Goal: Task Accomplishment & Management: Manage account settings

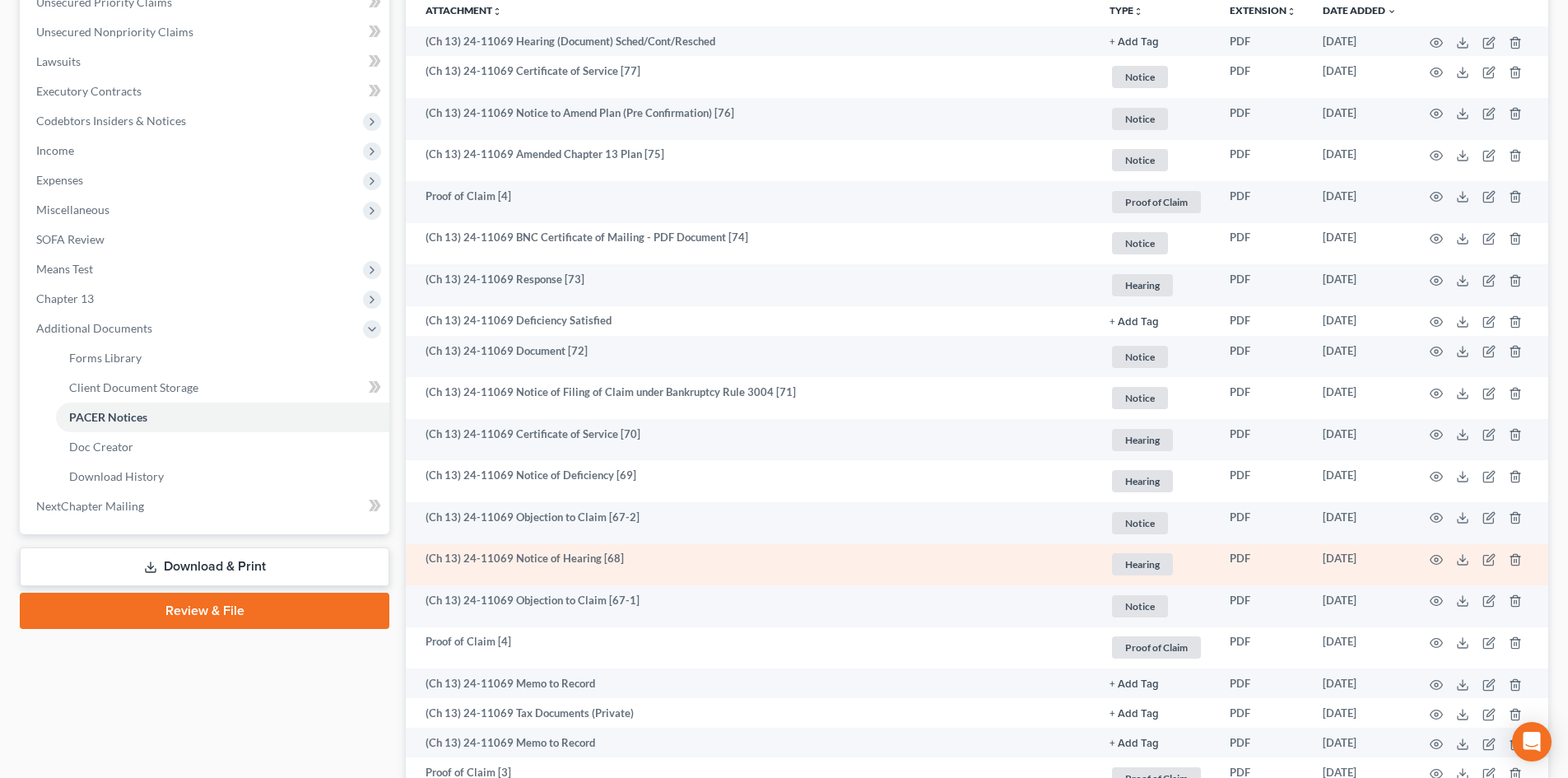
scroll to position [329, 0]
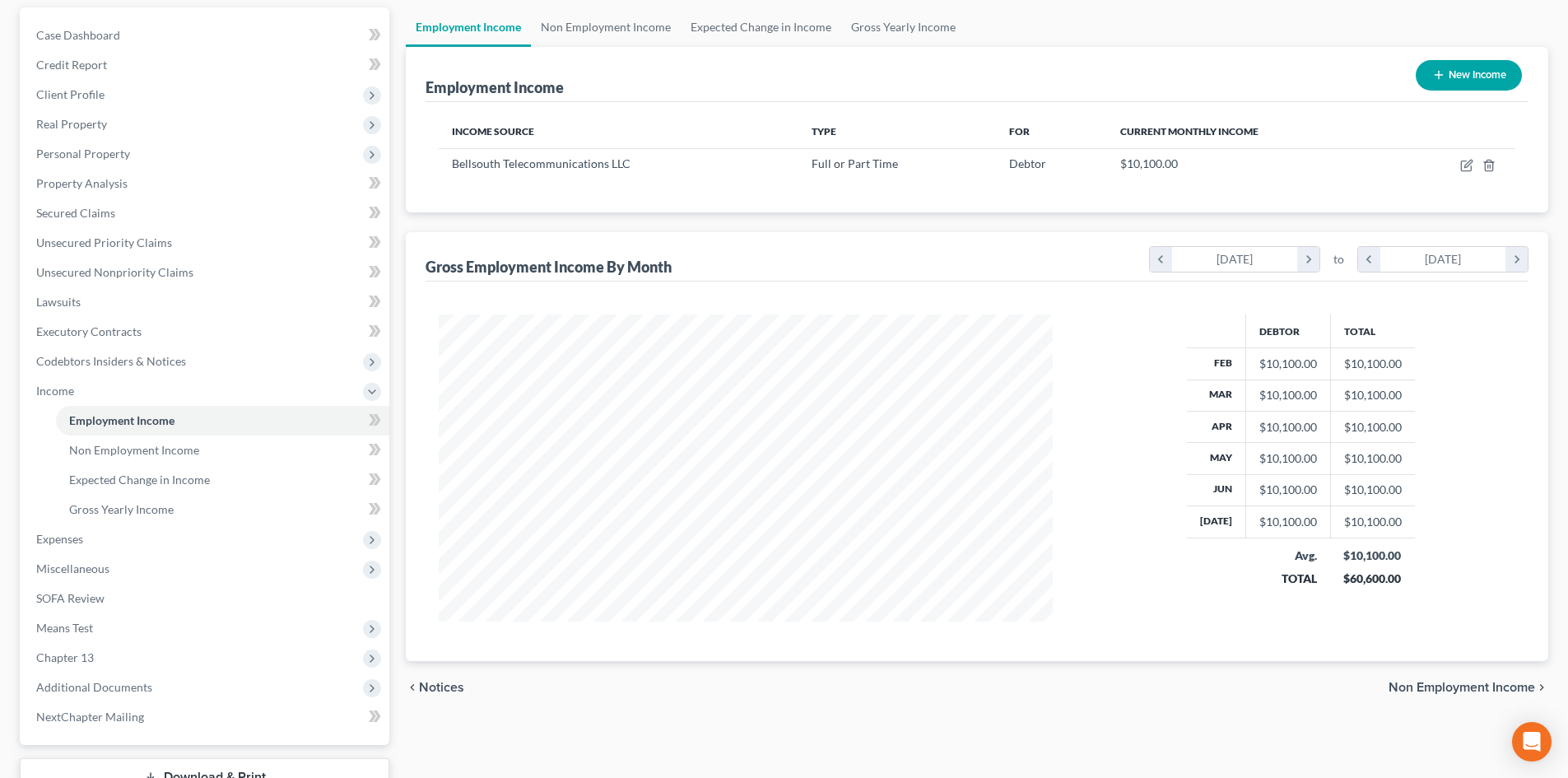
scroll to position [110, 0]
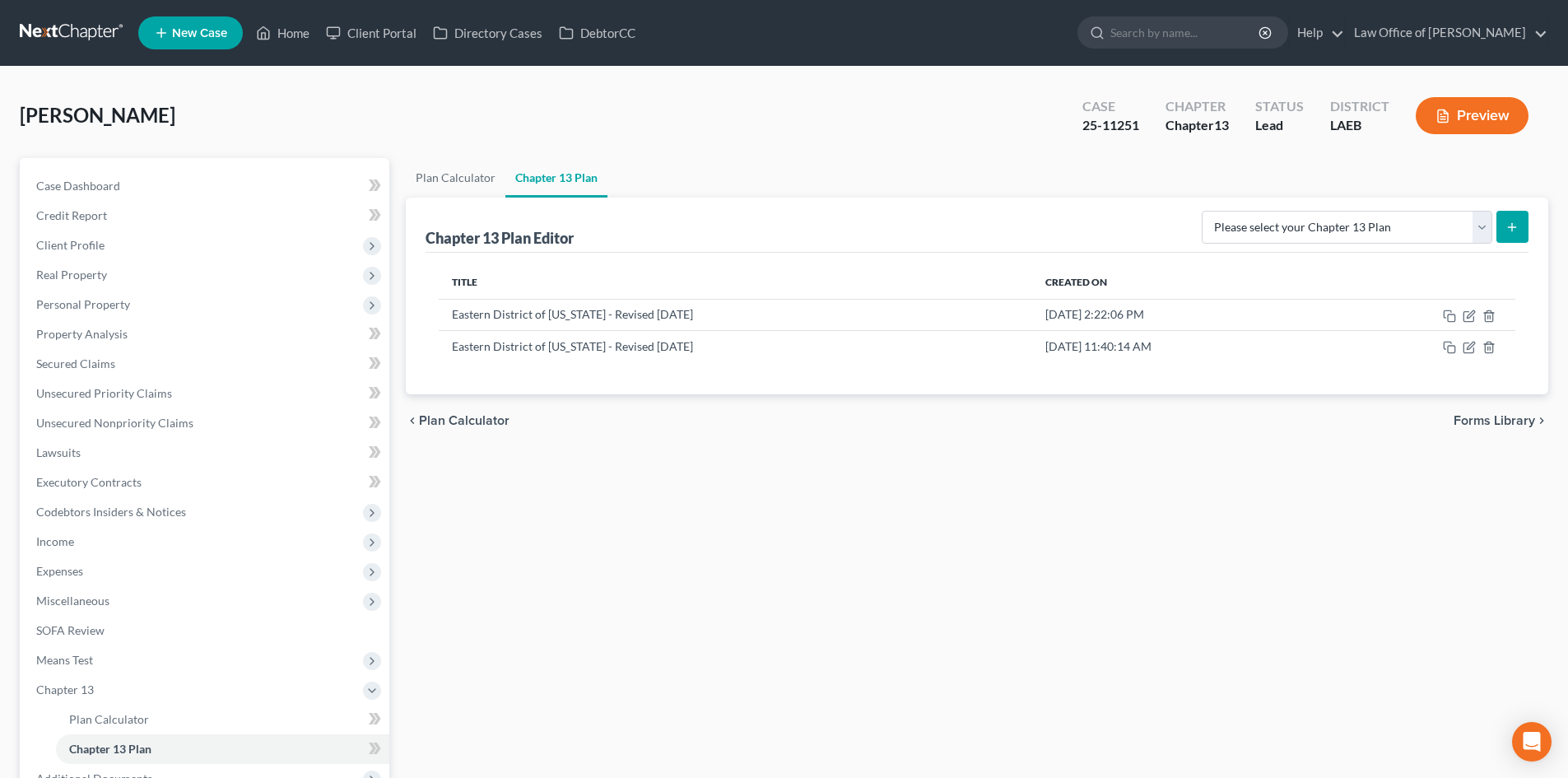
scroll to position [51, 0]
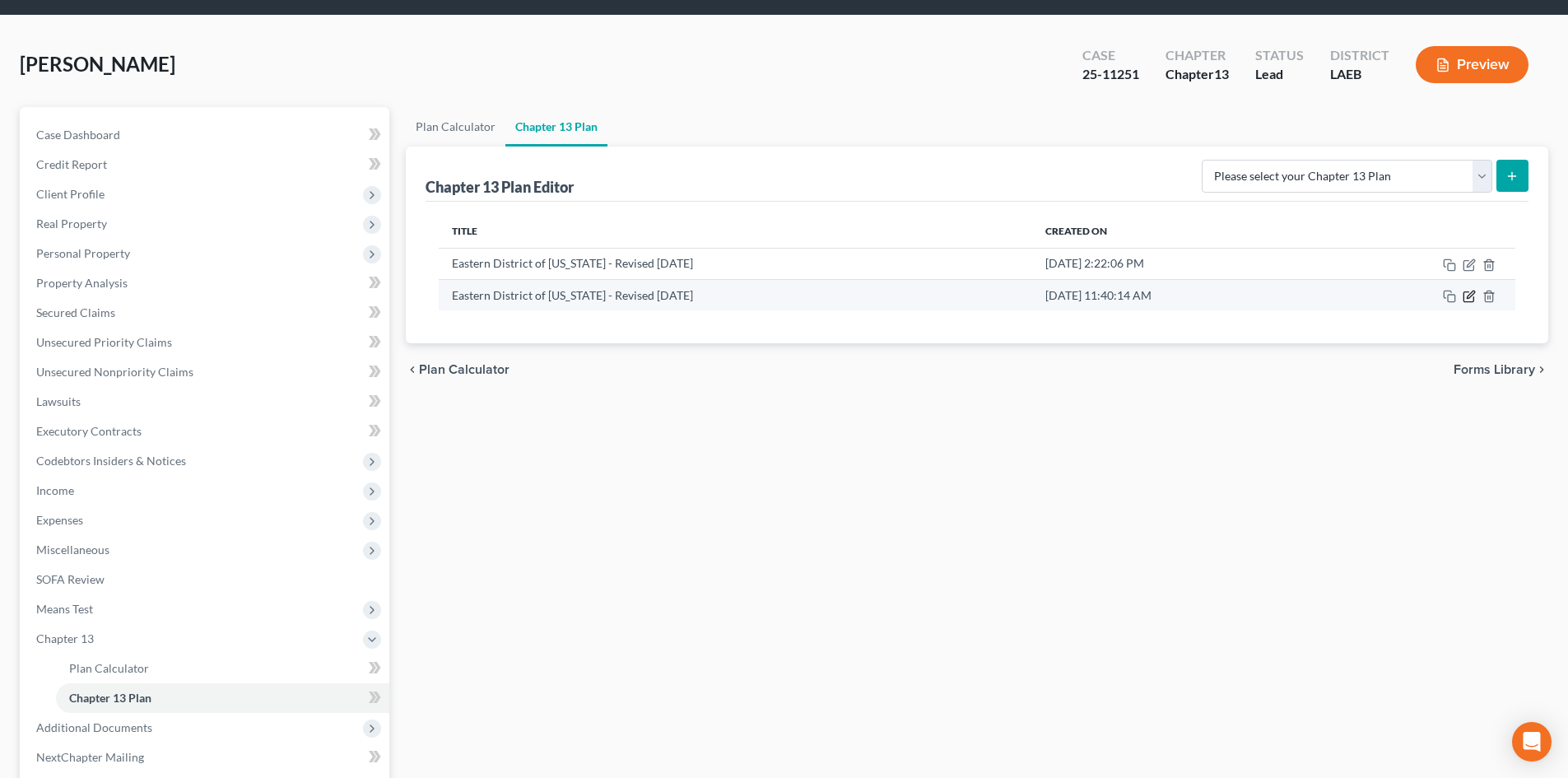
click at [1468, 301] on icon "button" at bounding box center [1468, 295] width 13 height 13
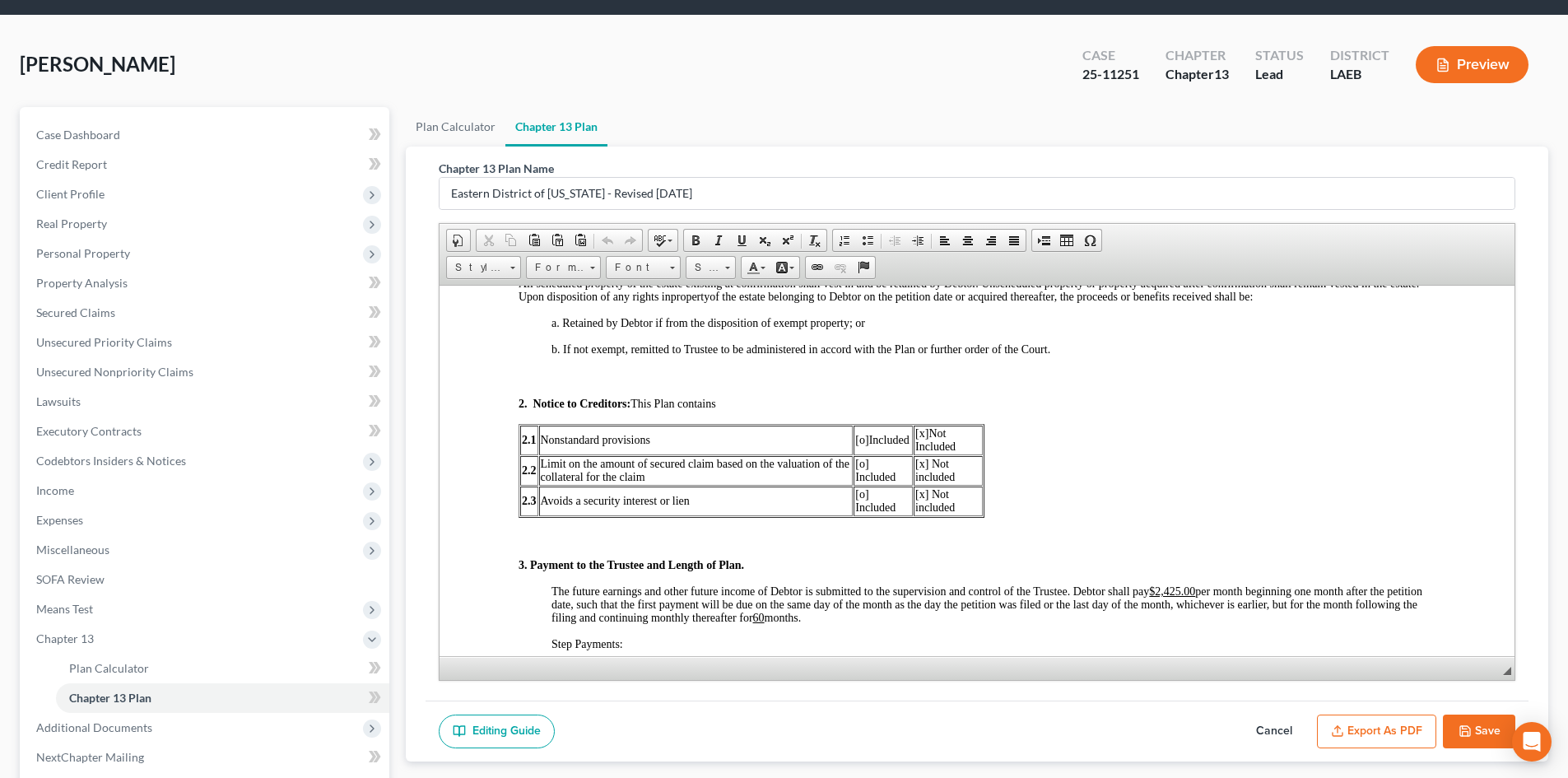
scroll to position [823, 0]
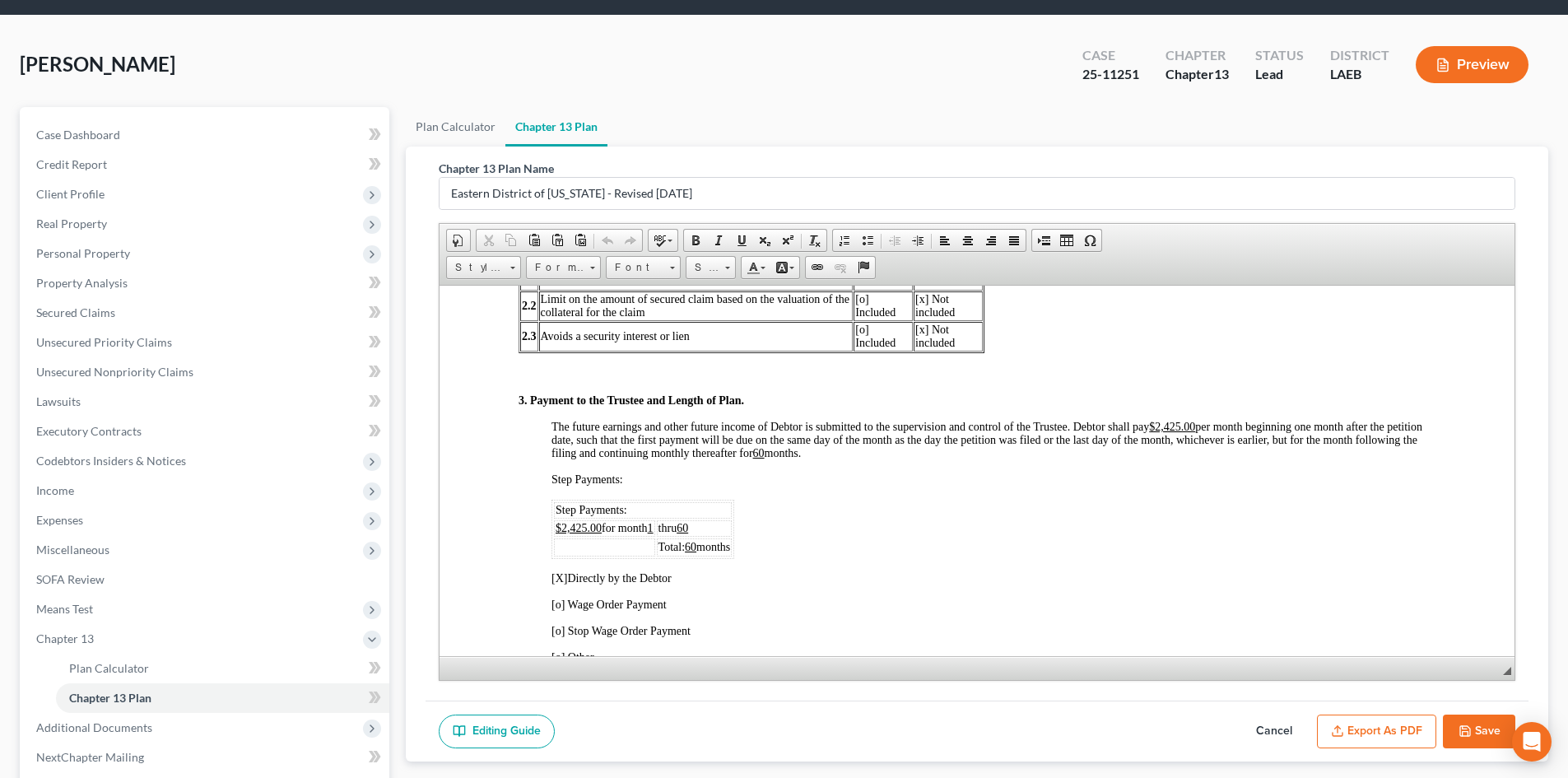
click at [617, 542] on td at bounding box center [604, 546] width 101 height 18
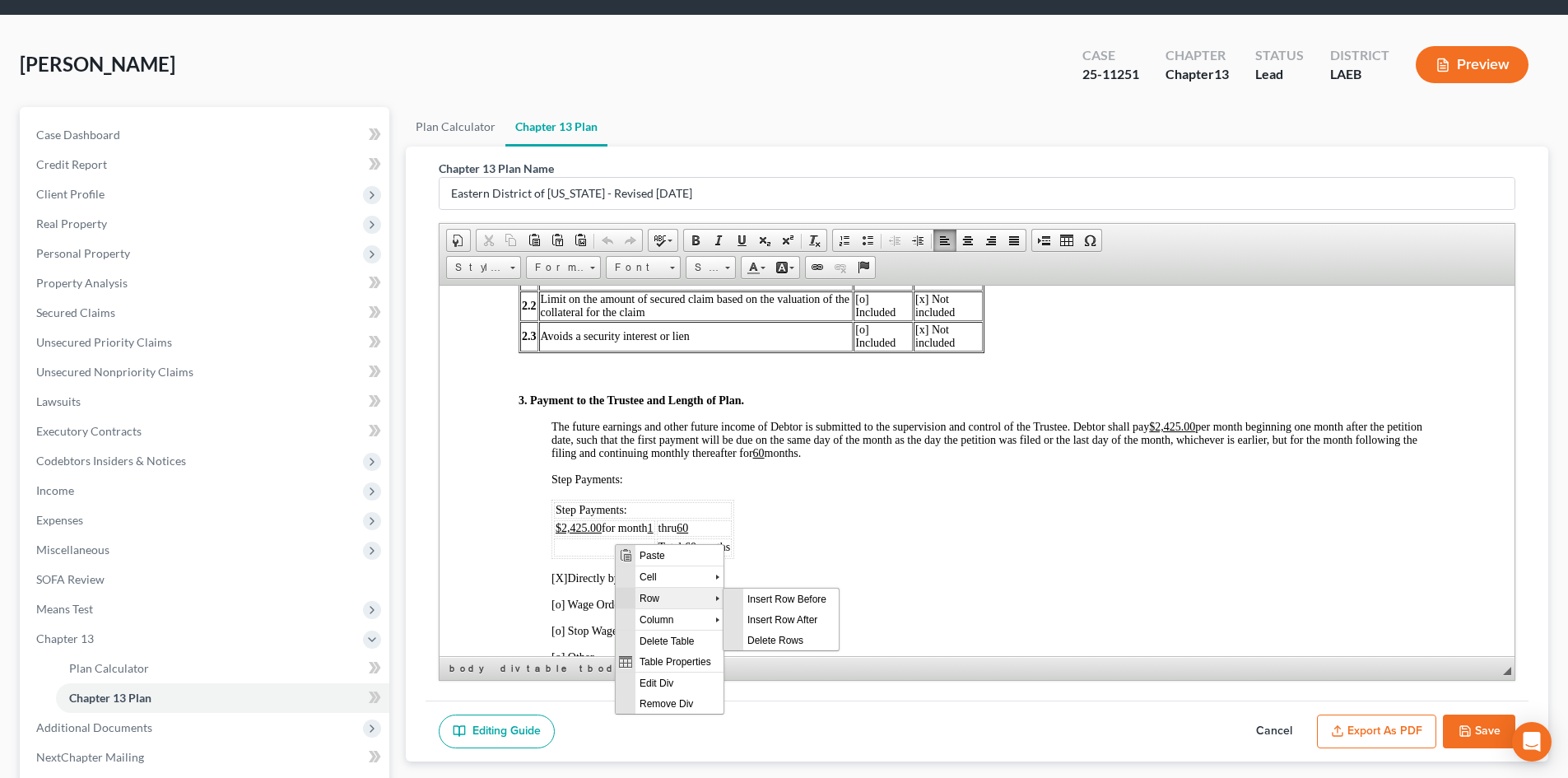
scroll to position [0, 0]
click at [782, 598] on span "Insert Row Before" at bounding box center [791, 598] width 95 height 21
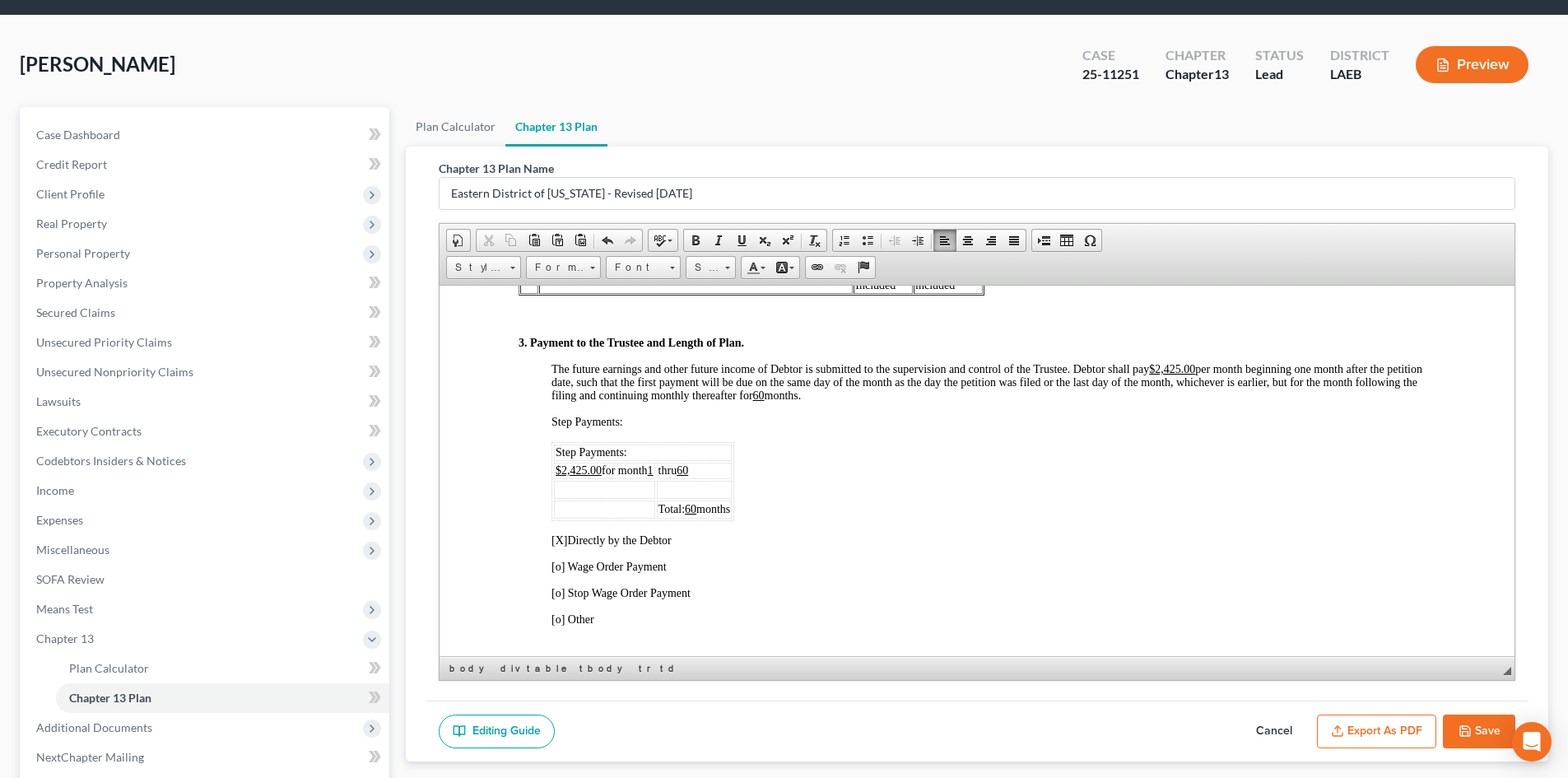
scroll to position [823, 0]
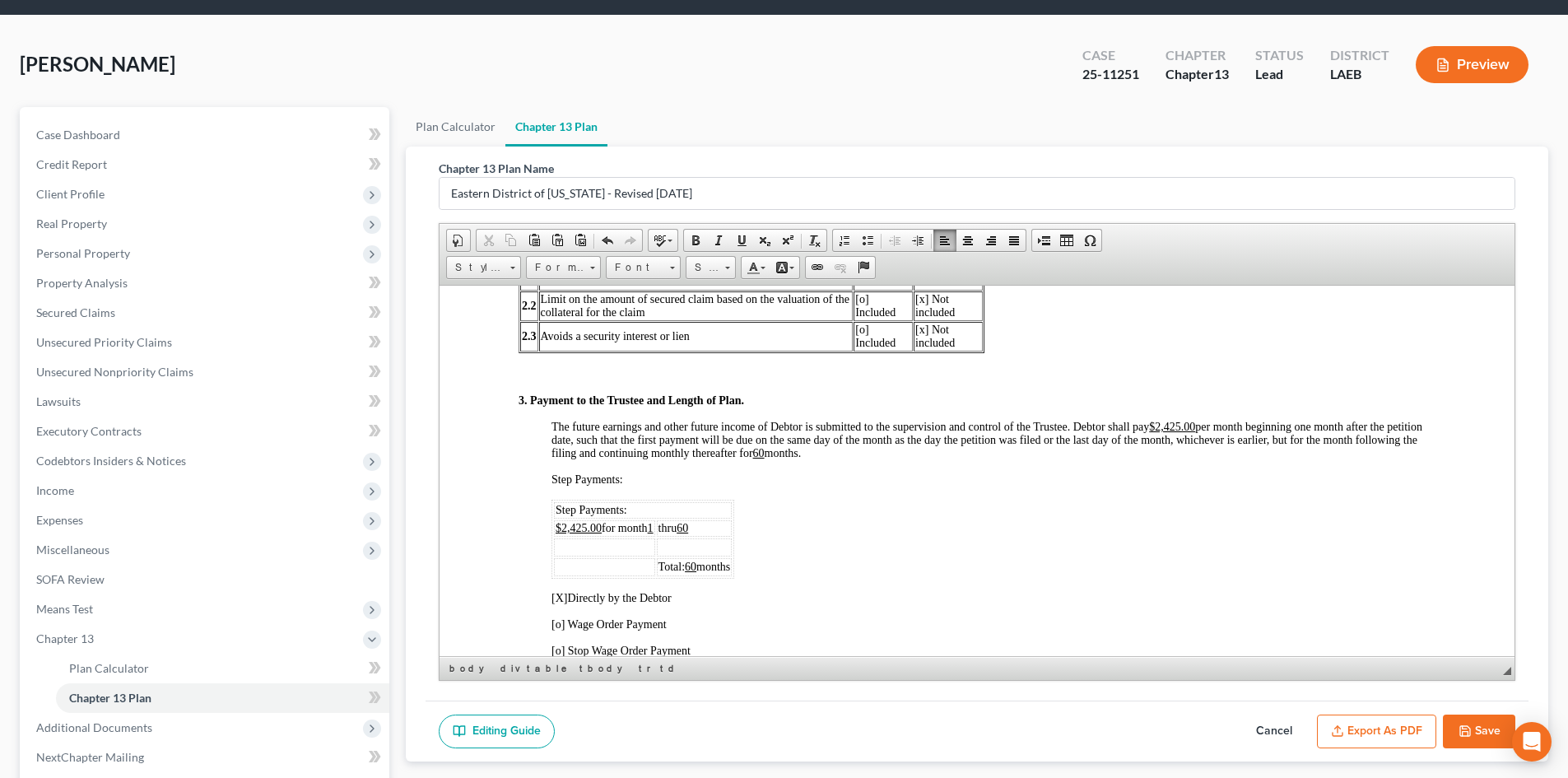
click at [615, 548] on td at bounding box center [604, 546] width 101 height 18
drag, startPoint x: 592, startPoint y: 567, endPoint x: 1031, endPoint y: 853, distance: 523.9
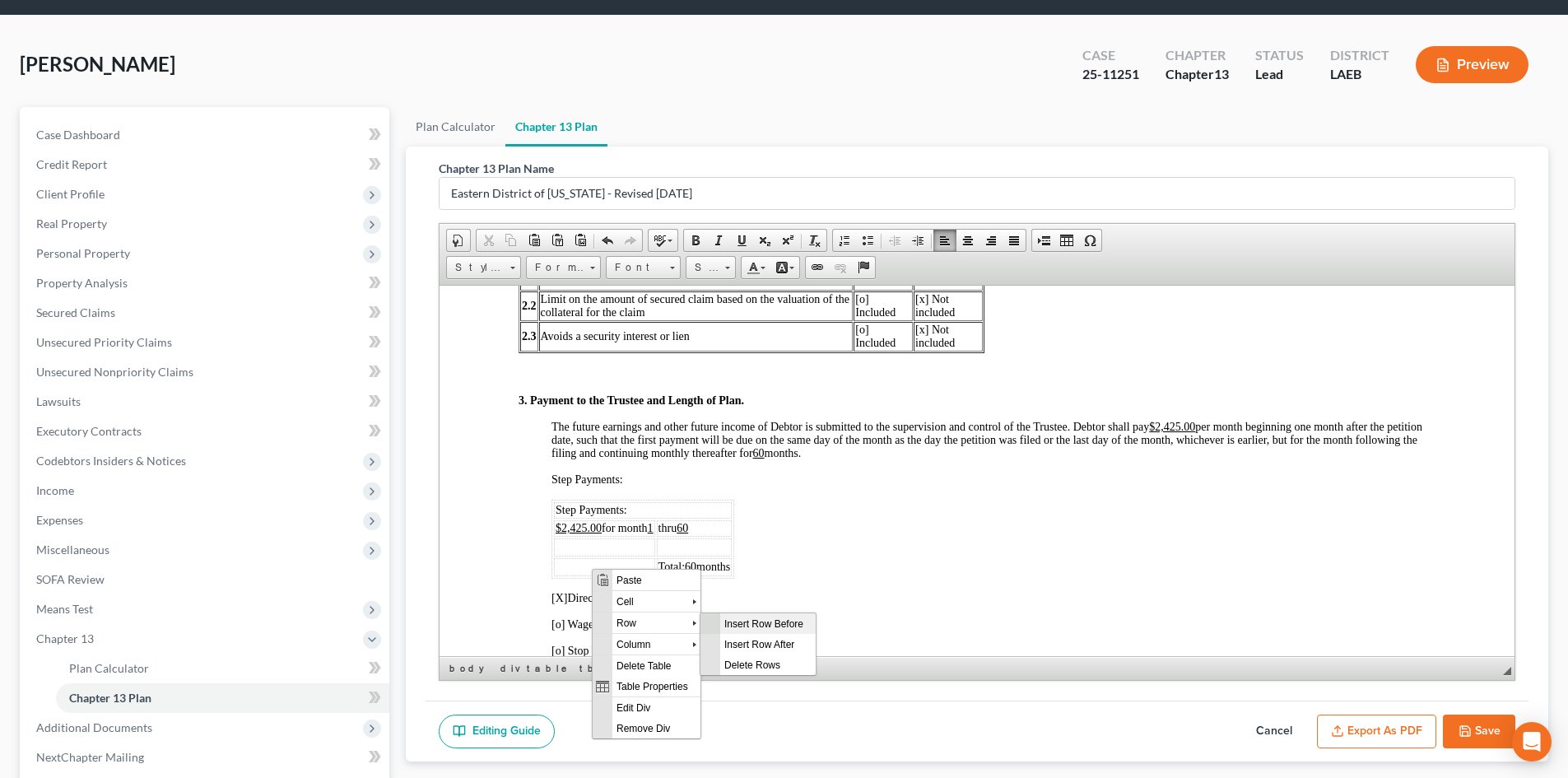
click at [770, 624] on span "Insert Row Before" at bounding box center [768, 623] width 95 height 21
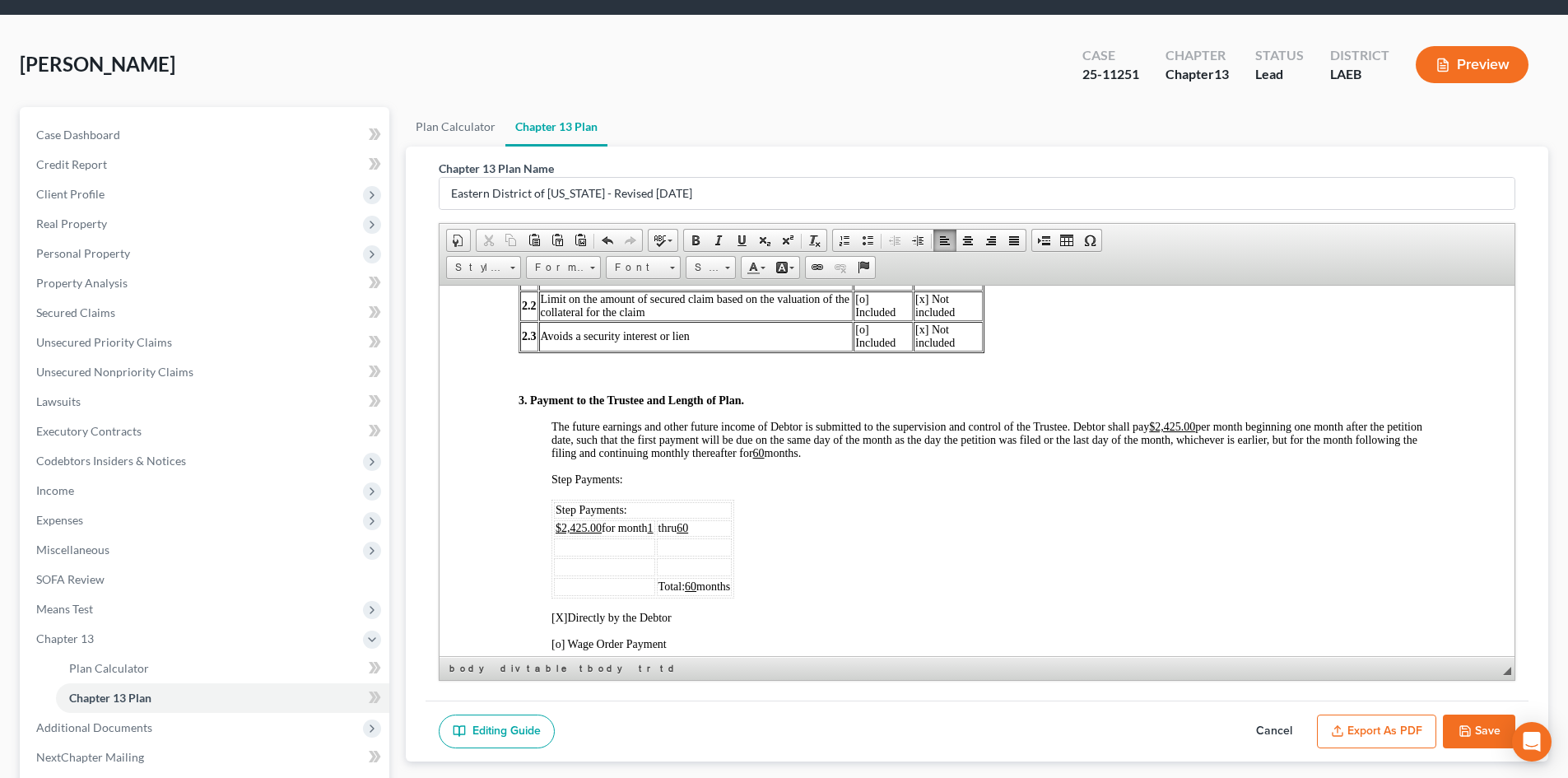
click at [627, 540] on td at bounding box center [604, 546] width 101 height 18
click at [601, 537] on td "$" at bounding box center [604, 546] width 101 height 18
click at [608, 547] on td "$200,925.00 for month 10" at bounding box center [624, 546] width 141 height 18
drag, startPoint x: 619, startPoint y: 545, endPoint x: 560, endPoint y: 549, distance: 59.1
click at [560, 549] on td "$200,925.00 for month 10" at bounding box center [624, 546] width 141 height 18
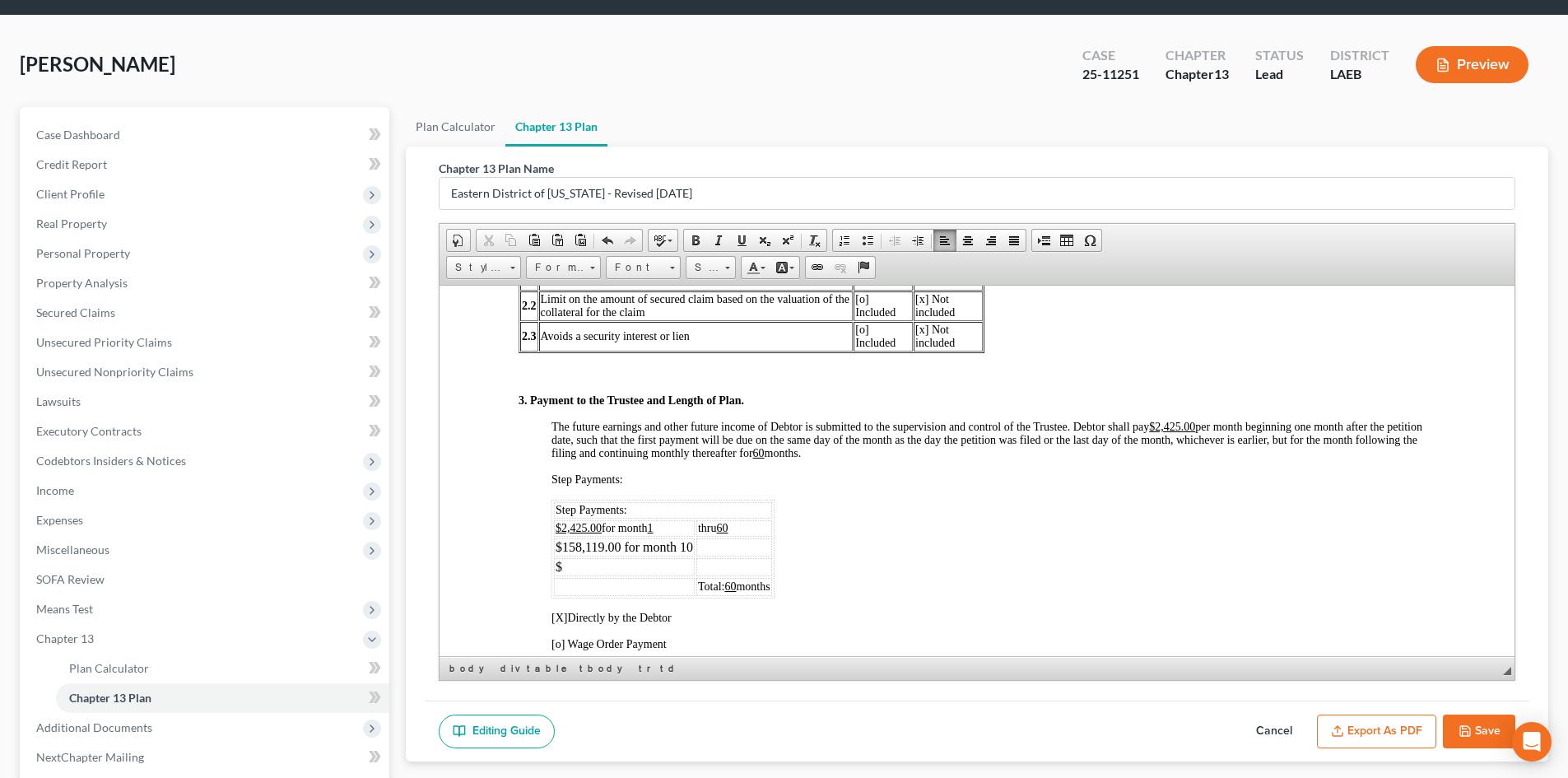
click at [617, 564] on td "$" at bounding box center [624, 566] width 140 height 18
click at [727, 526] on u "60" at bounding box center [722, 527] width 11 height 12
click at [682, 544] on td "$158,119.00 for month 10" at bounding box center [624, 546] width 140 height 18
click at [742, 247] on link "Underline" at bounding box center [742, 240] width 23 height 22
click at [763, 541] on td at bounding box center [730, 546] width 75 height 18
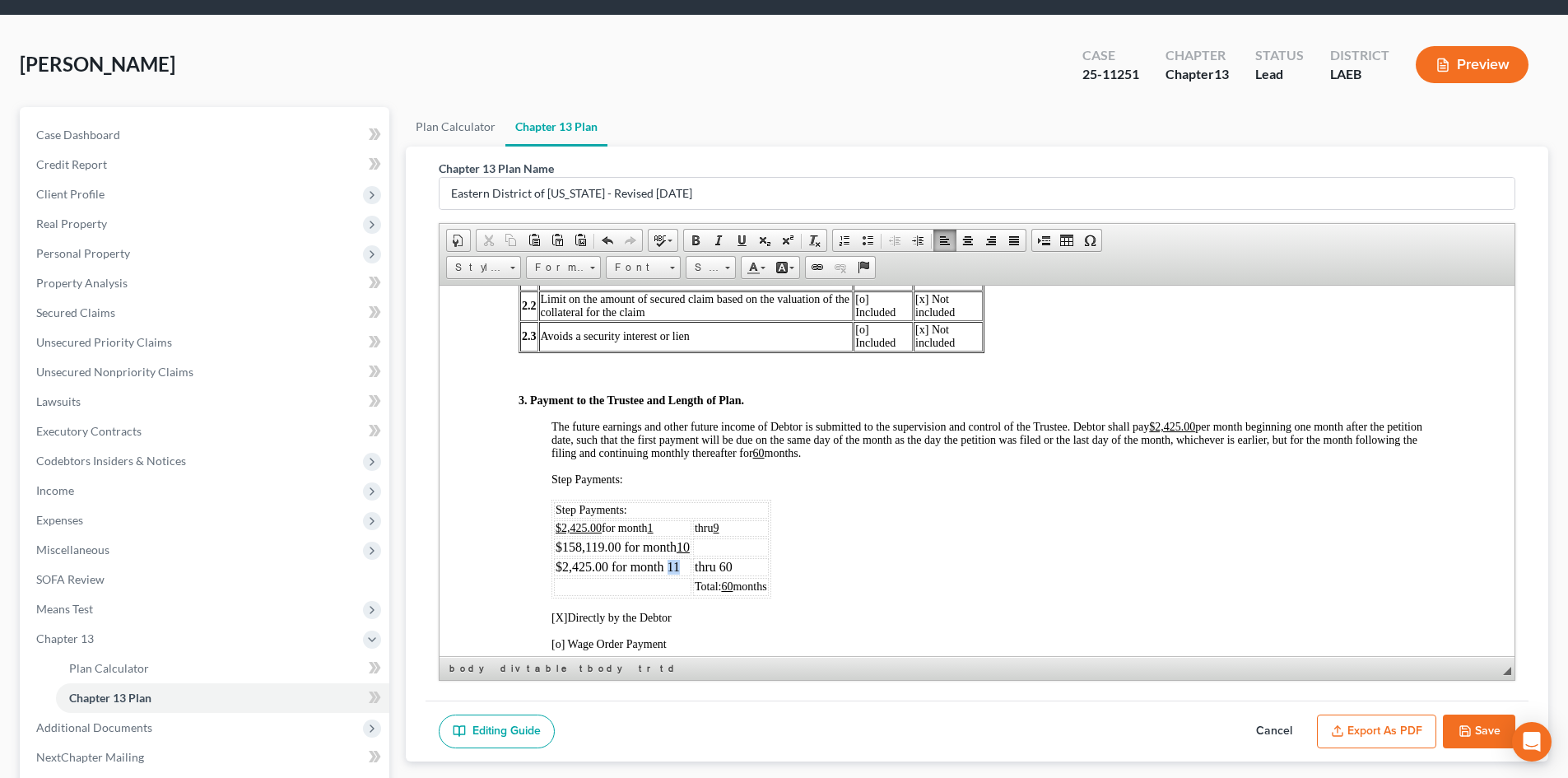
drag, startPoint x: 683, startPoint y: 564, endPoint x: 690, endPoint y: 455, distance: 109.2
click at [669, 563] on td "$2,425.00 for month 11" at bounding box center [622, 566] width 138 height 18
click at [741, 238] on span at bounding box center [741, 240] width 13 height 13
drag, startPoint x: 738, startPoint y: 569, endPoint x: 722, endPoint y: 566, distance: 16.3
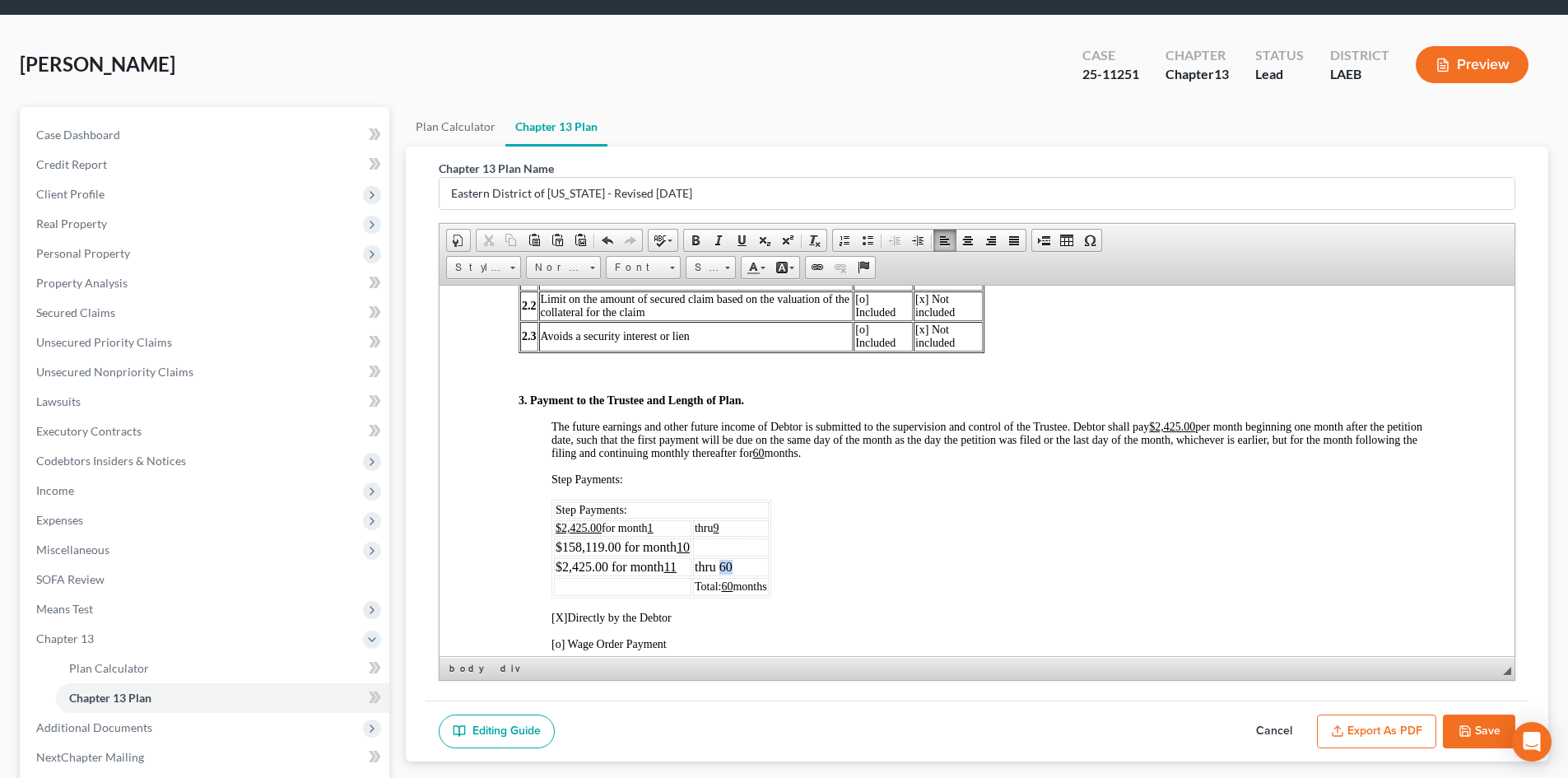
click at [722, 566] on td "thru 60" at bounding box center [730, 566] width 75 height 18
click at [736, 244] on span at bounding box center [741, 240] width 13 height 13
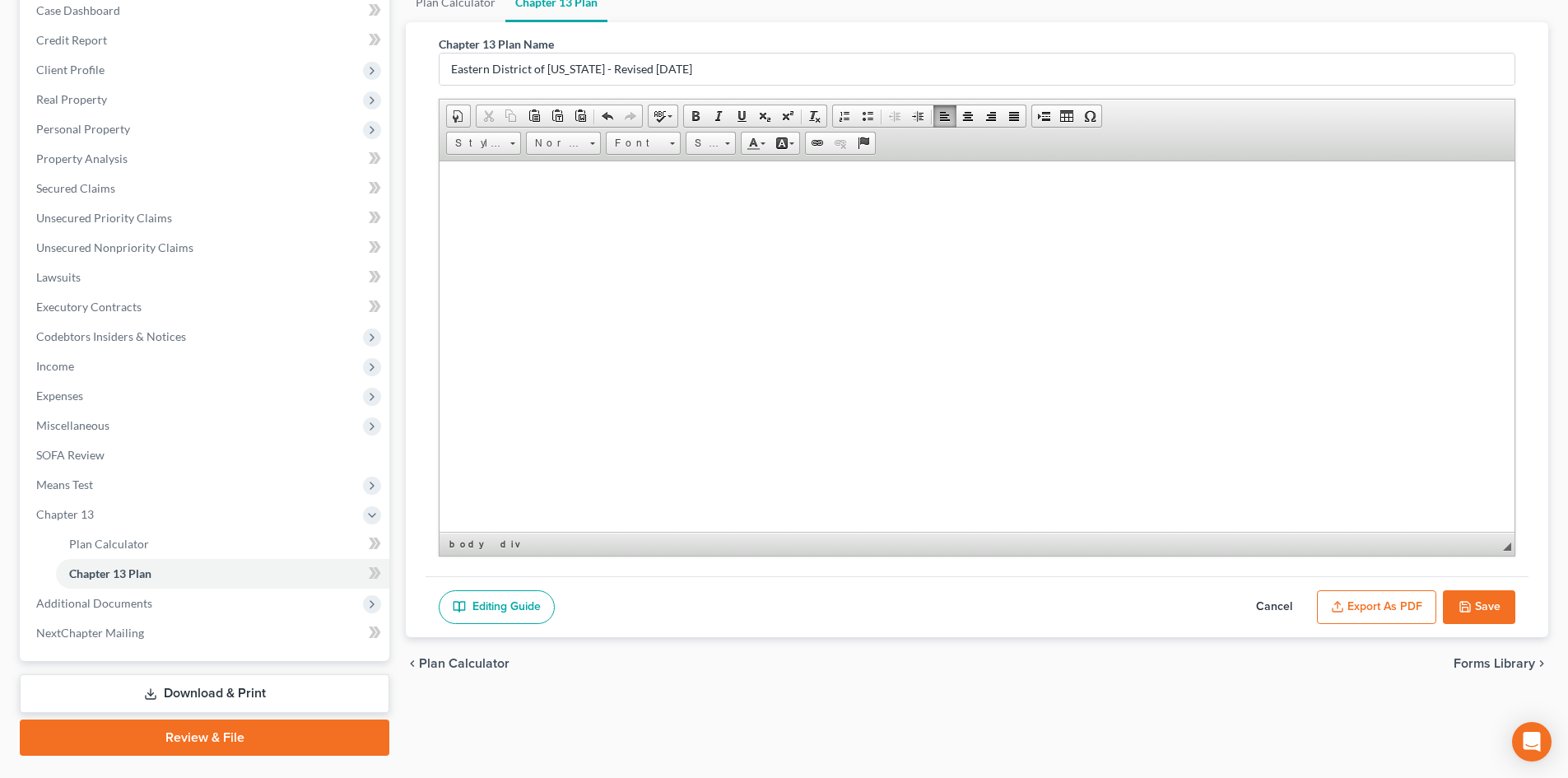
scroll to position [216, 0]
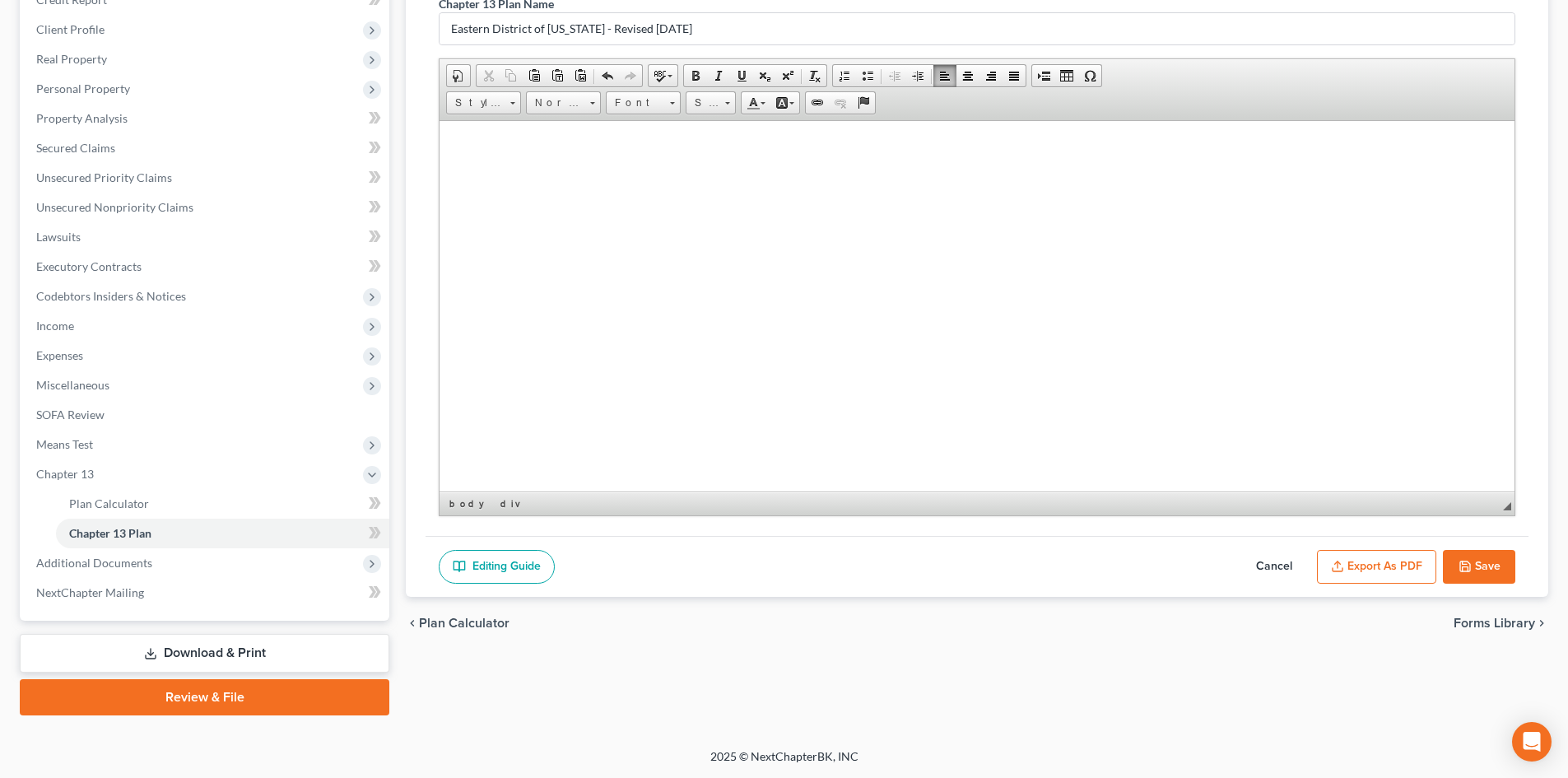
click at [1481, 564] on button "Save" at bounding box center [1479, 567] width 73 height 35
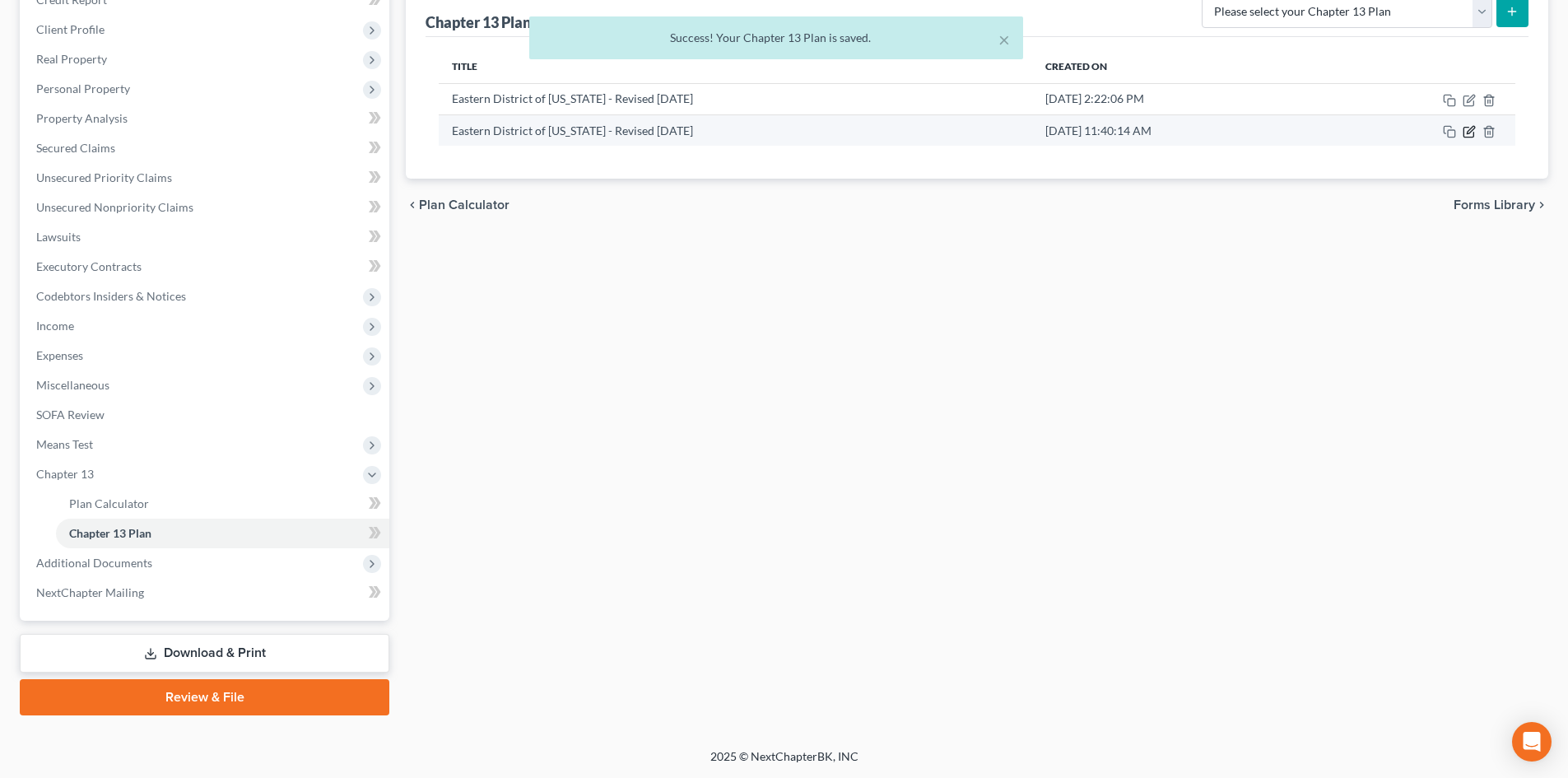
click at [1468, 130] on icon "button" at bounding box center [1468, 131] width 13 height 13
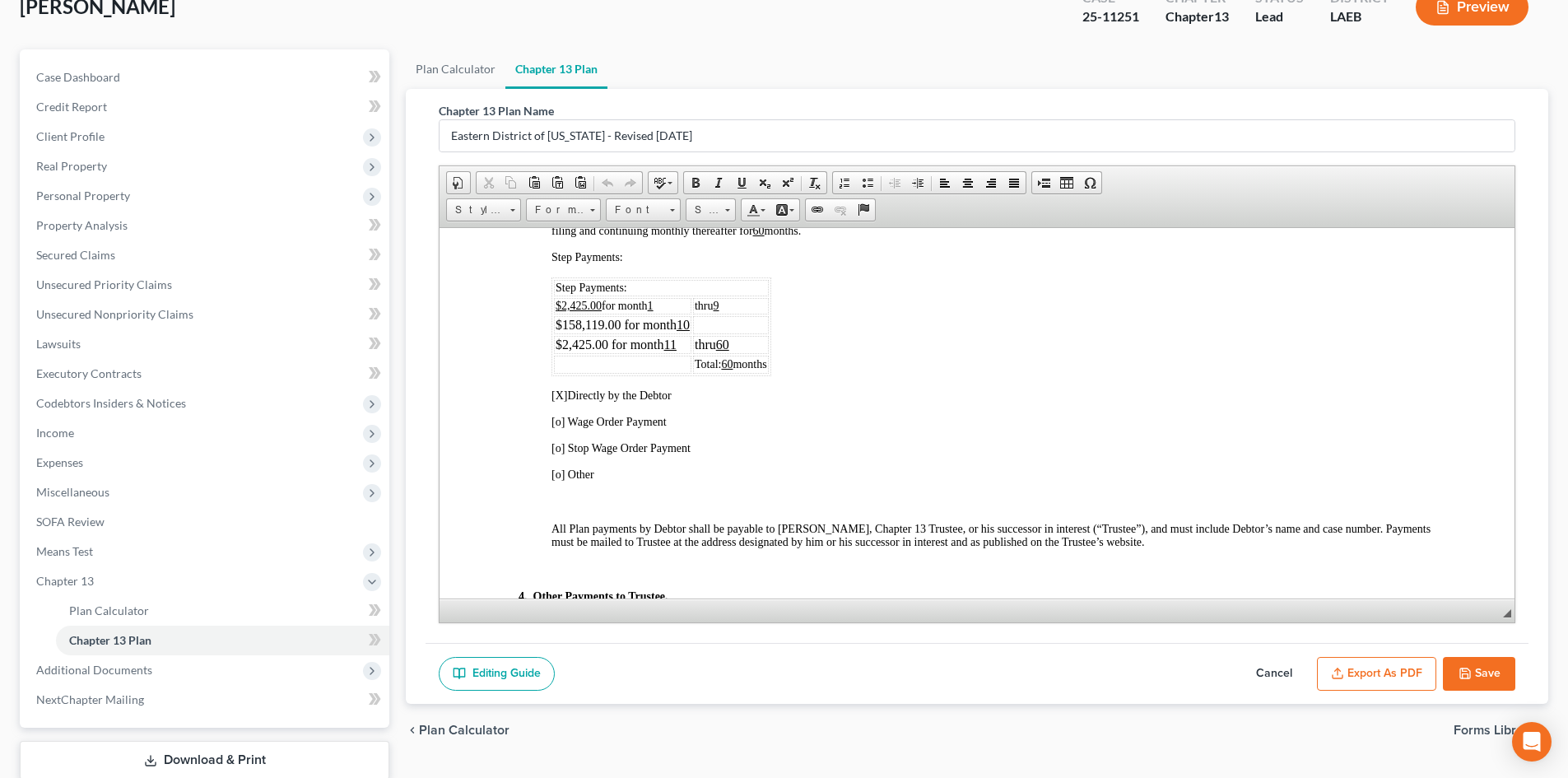
scroll to position [165, 0]
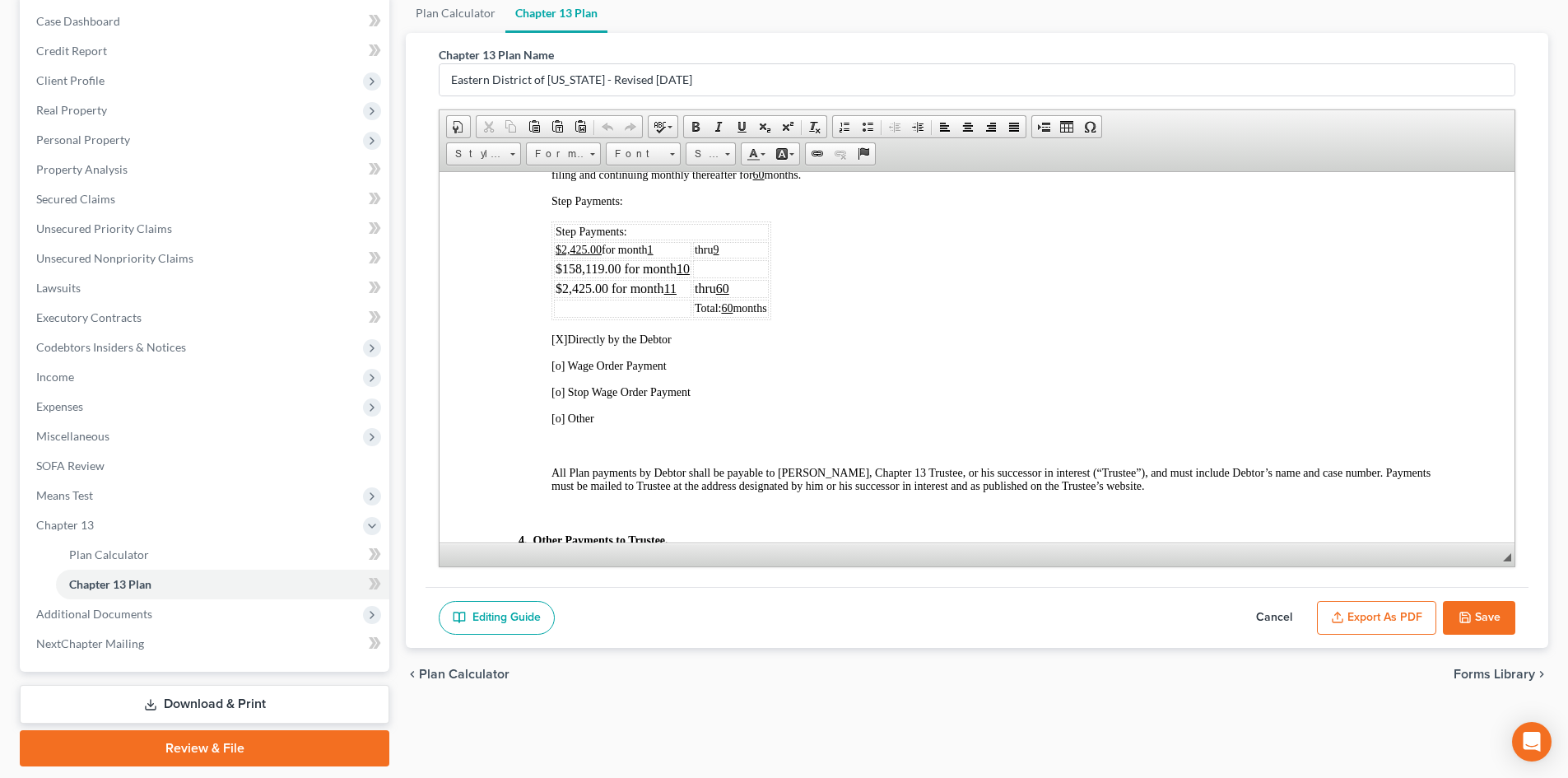
click at [1368, 624] on button "Export as PDF" at bounding box center [1377, 618] width 120 height 35
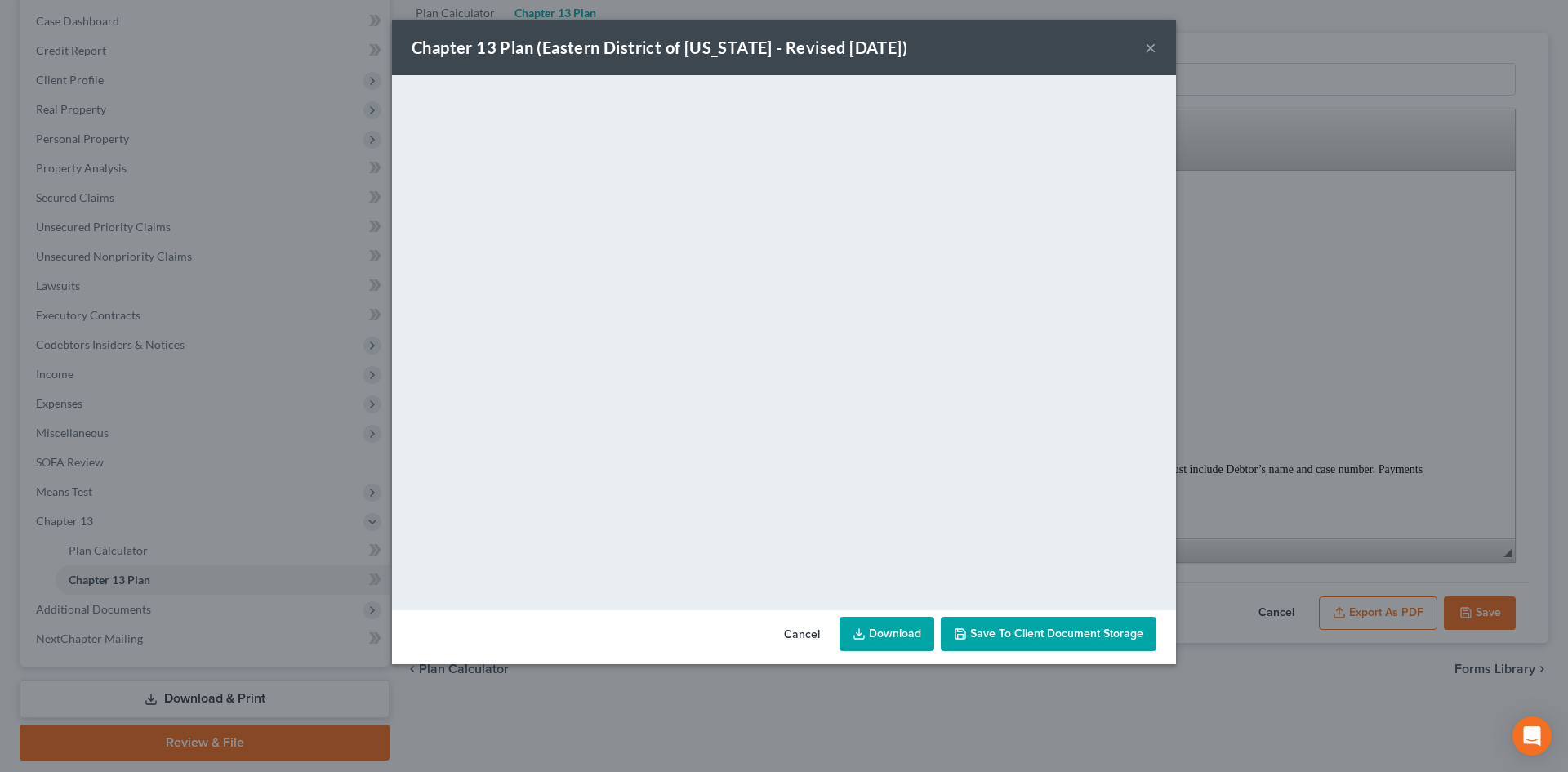
click at [878, 636] on link "Download" at bounding box center [886, 634] width 95 height 34
click at [1151, 46] on button "×" at bounding box center [1150, 47] width 11 height 20
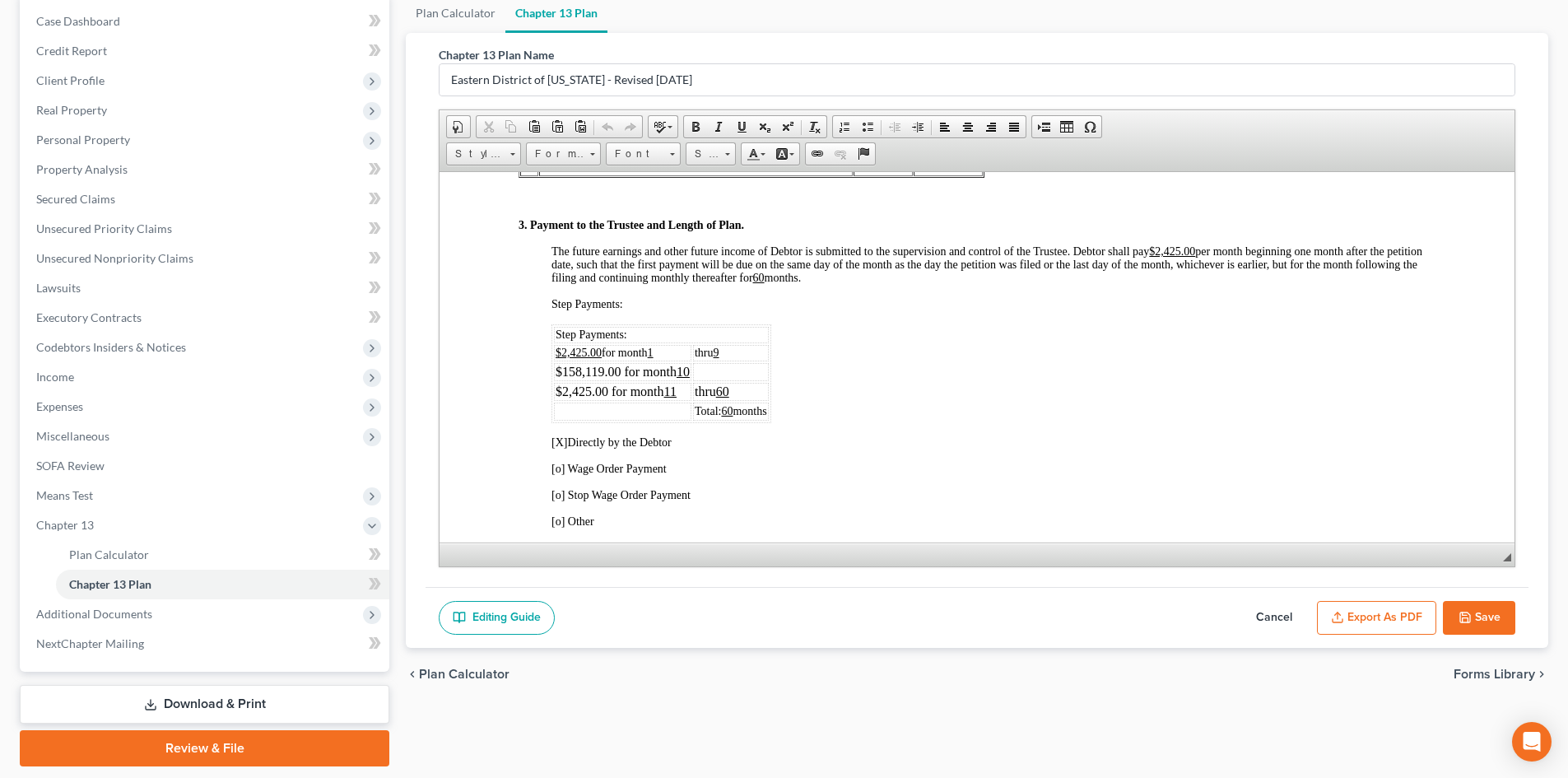
scroll to position [823, 0]
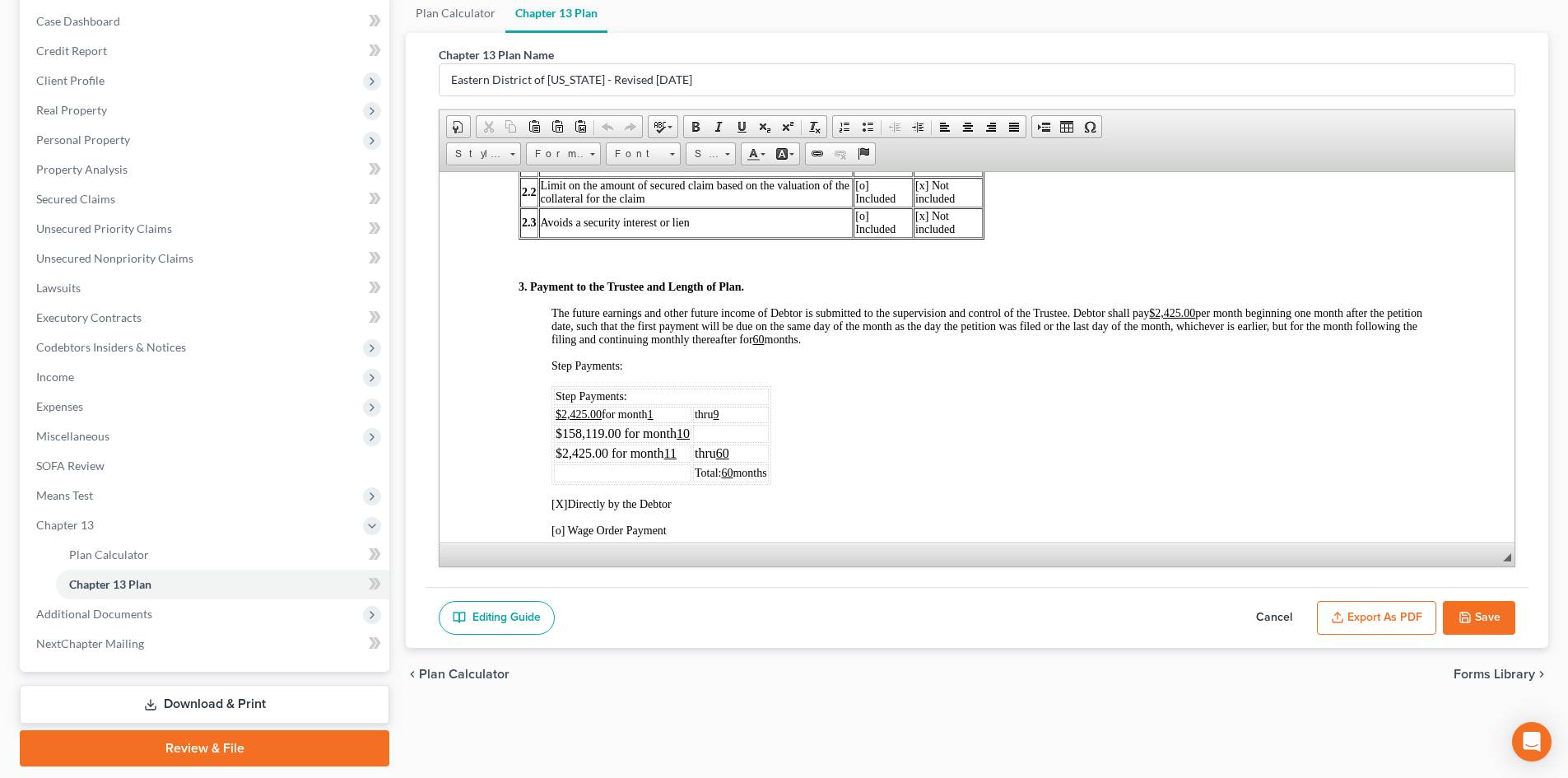
click at [726, 413] on td "thru 9" at bounding box center [730, 413] width 75 height 16
click at [721, 416] on span "thru 60" at bounding box center [711, 413] width 33 height 12
click at [737, 126] on span at bounding box center [741, 126] width 13 height 13
click at [848, 398] on div "3. Payment to the Trustee and Length of Plan. The future earnings and other fut…" at bounding box center [976, 716] width 917 height 872
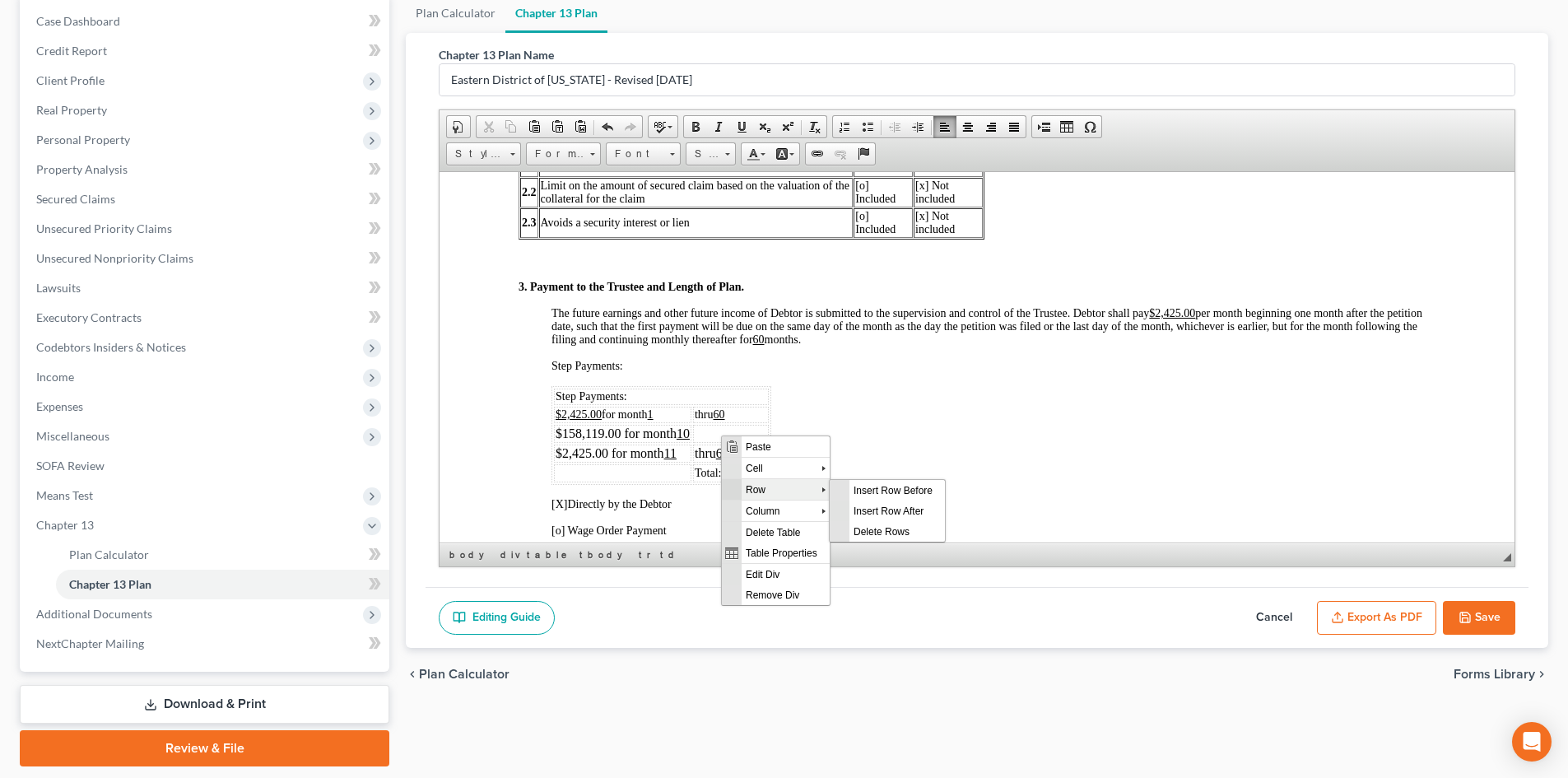
scroll to position [0, 0]
click at [894, 534] on span "Delete Rows" at bounding box center [897, 530] width 95 height 21
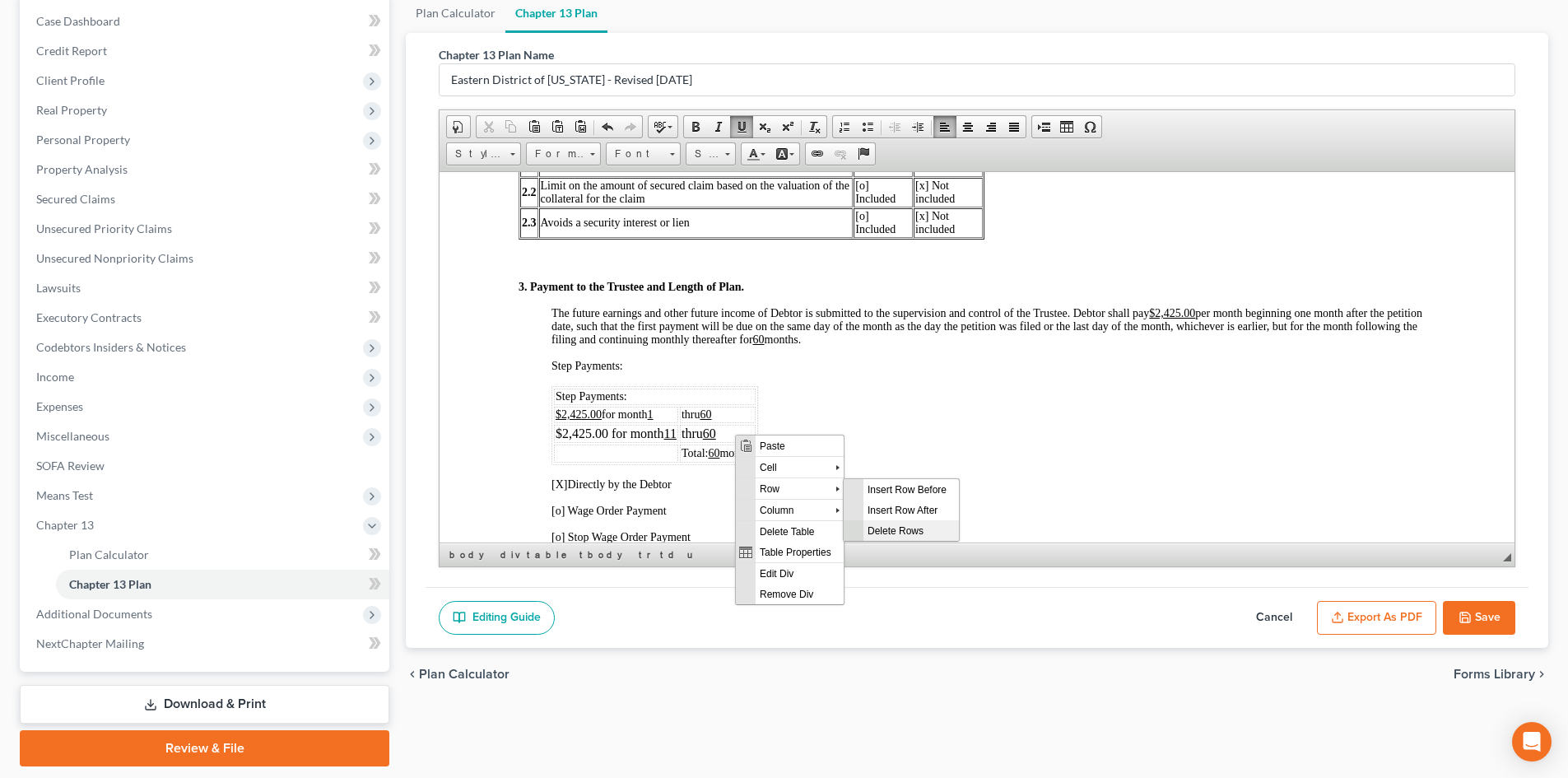
click at [894, 528] on span "Delete Rows" at bounding box center [910, 529] width 95 height 21
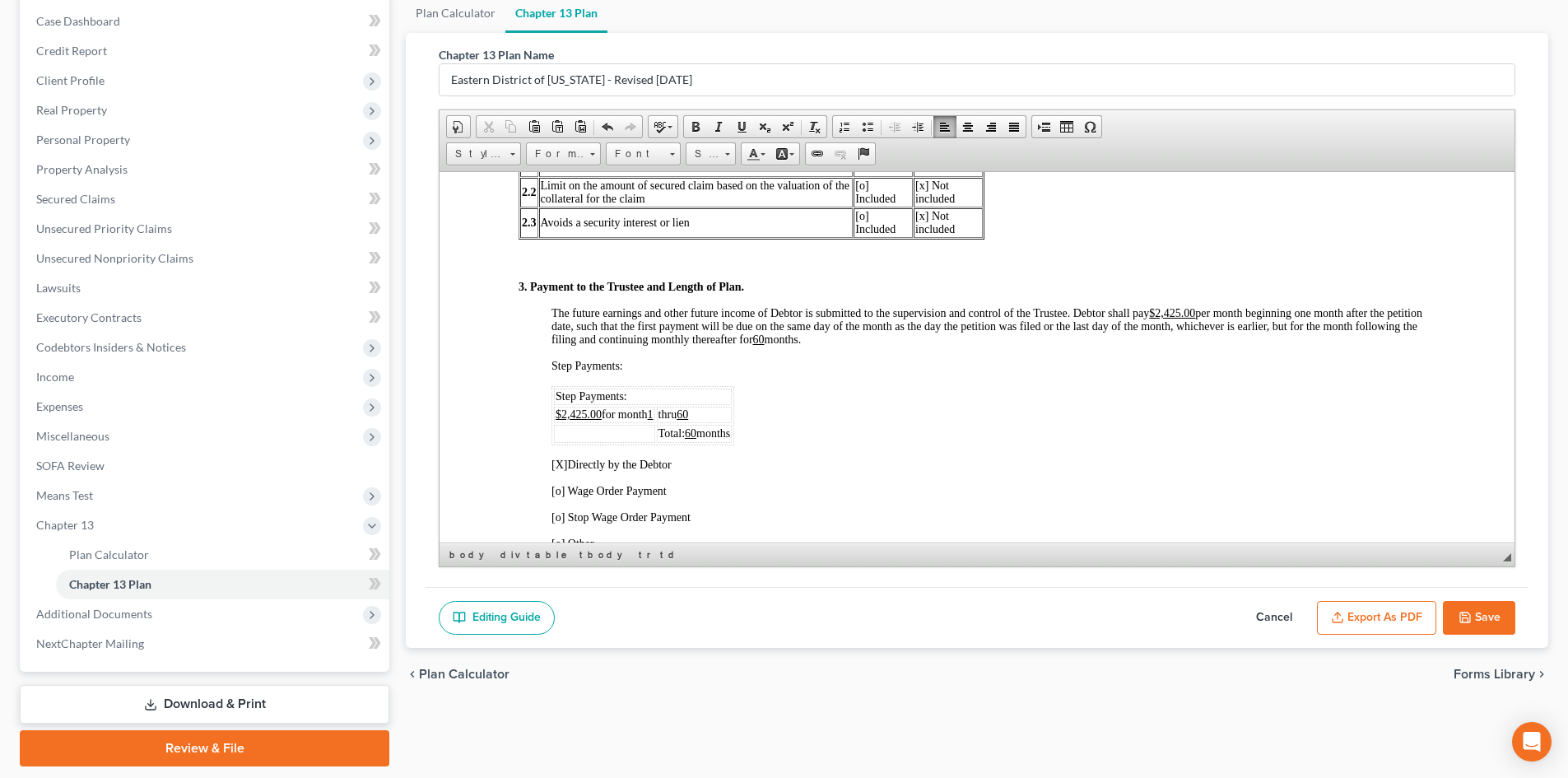
click at [1113, 617] on div "Editing Guide Cancel Export as PDF Save" at bounding box center [976, 617] width 1103 height 62
click at [1493, 624] on button "Save" at bounding box center [1479, 618] width 73 height 35
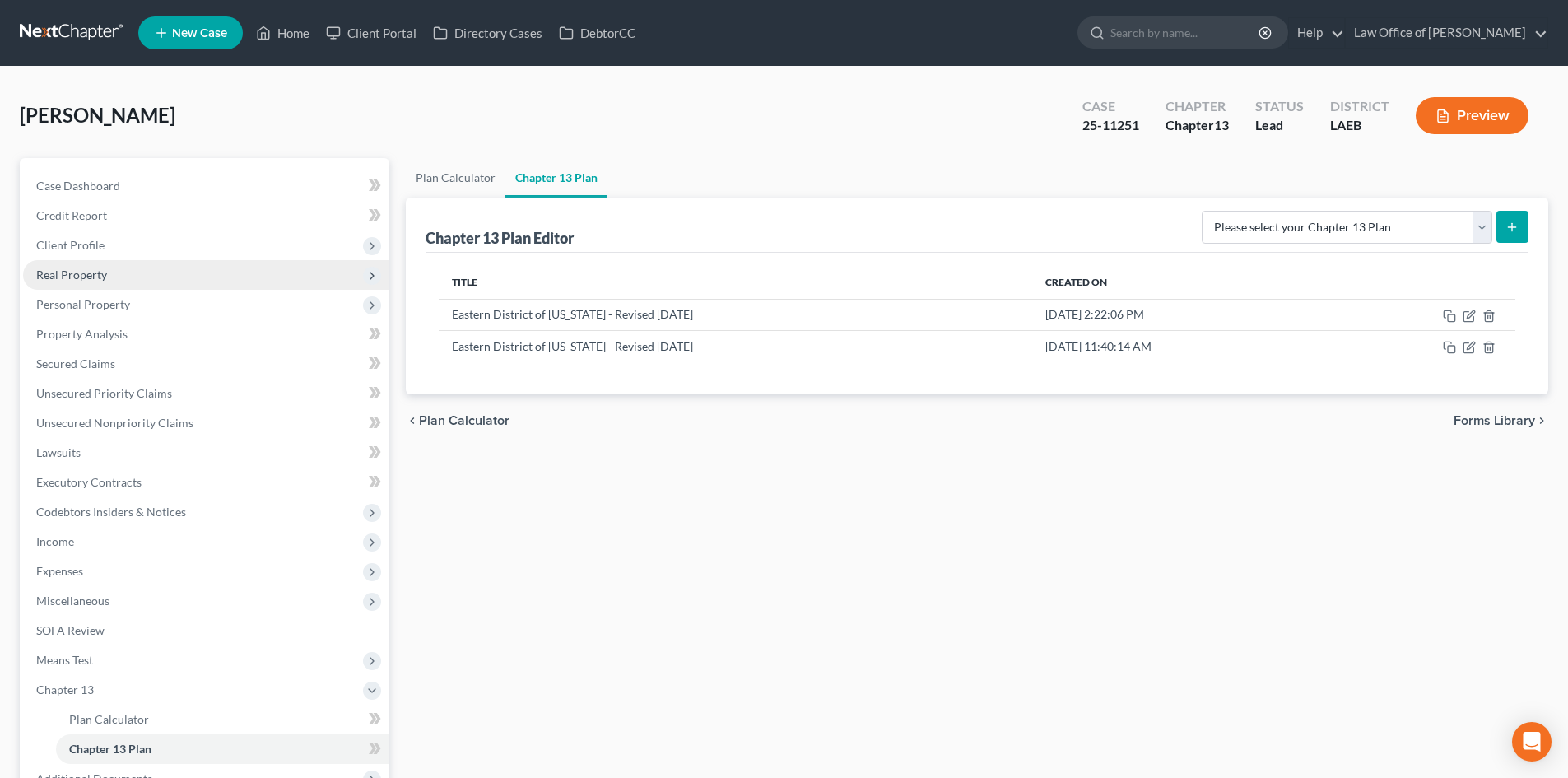
click at [66, 269] on span "Real Property" at bounding box center [72, 275] width 71 height 14
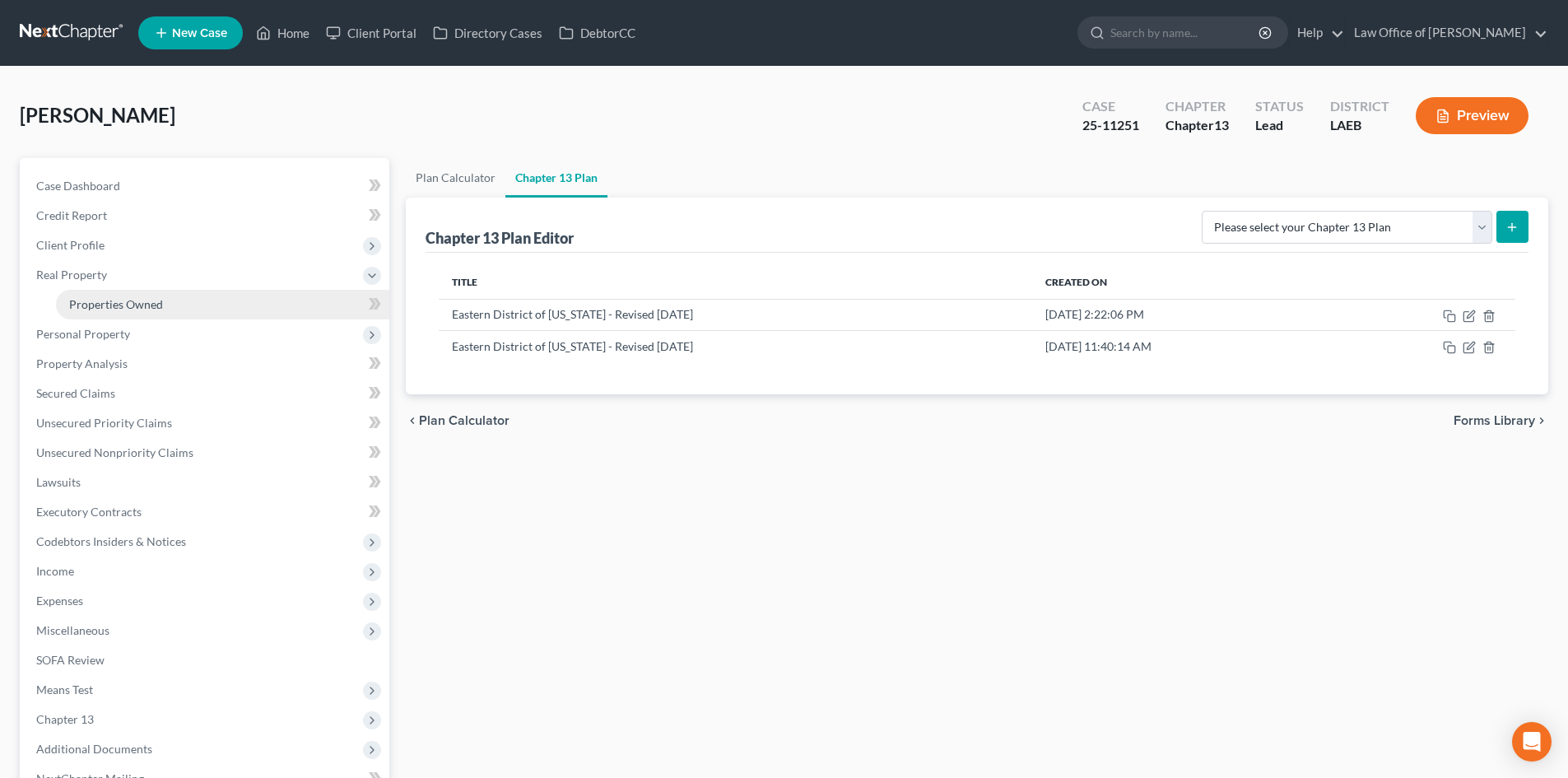
click at [95, 314] on link "Properties Owned" at bounding box center [223, 304] width 334 height 29
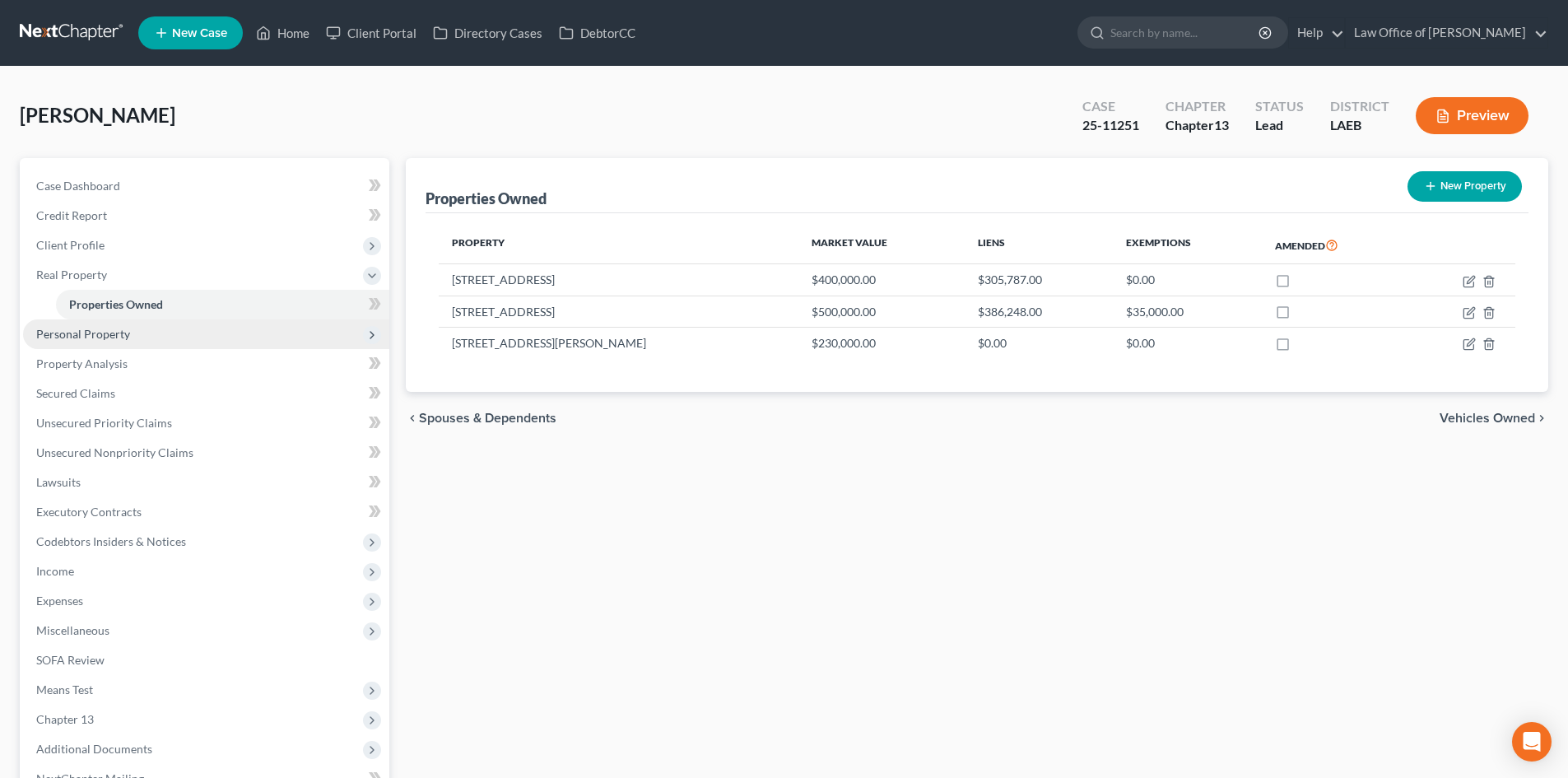
click at [116, 337] on span "Personal Property" at bounding box center [83, 334] width 94 height 14
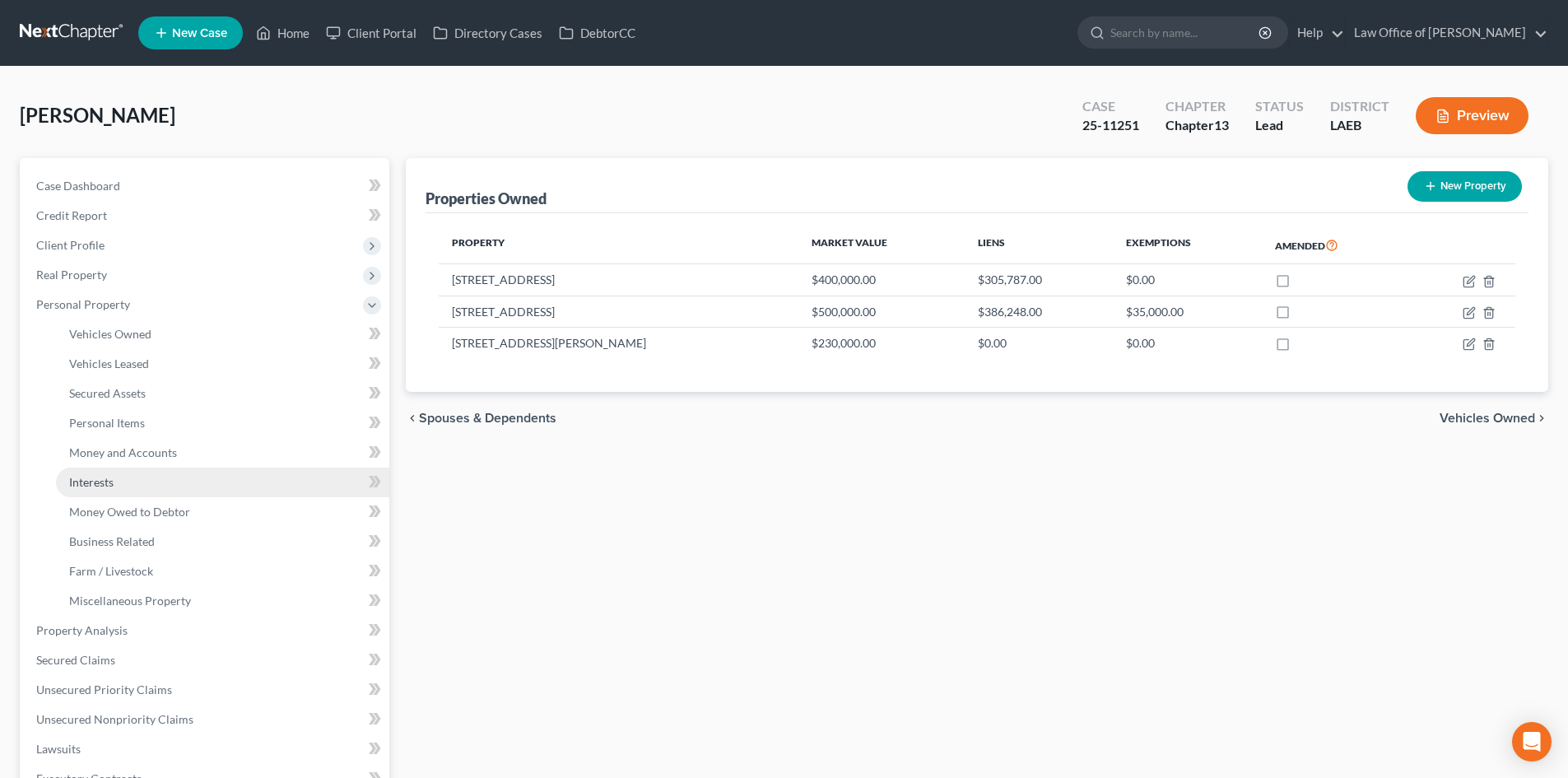
click at [106, 483] on span "Interests" at bounding box center [91, 482] width 44 height 14
